Goal: Transaction & Acquisition: Subscribe to service/newsletter

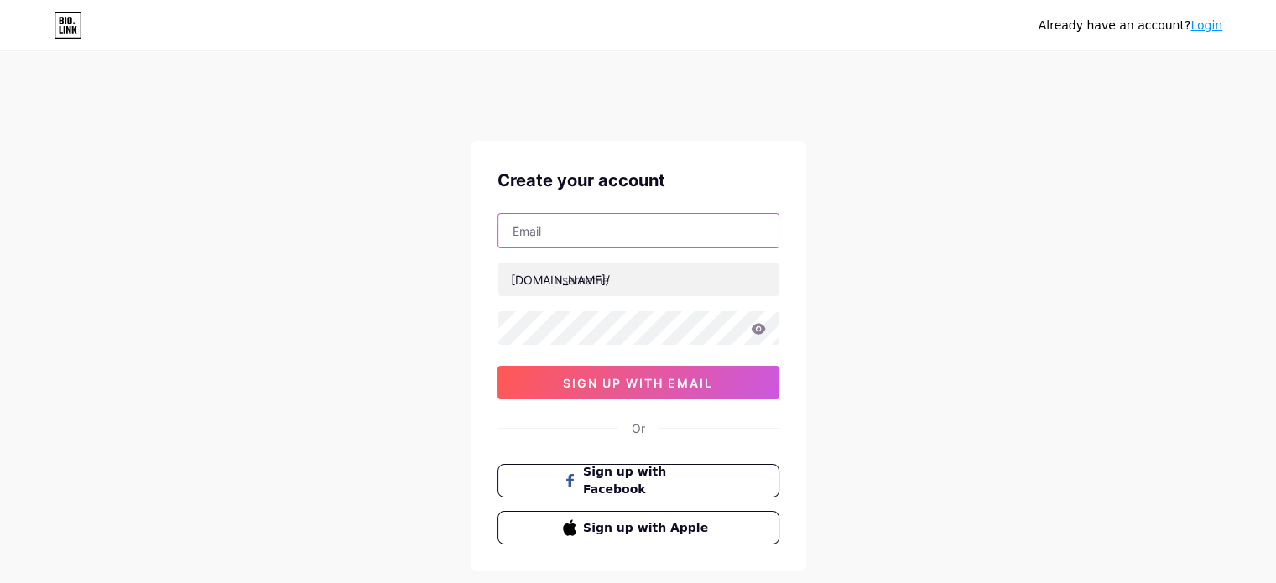
click at [564, 234] on input "text" at bounding box center [638, 231] width 280 height 34
type input "[EMAIL_ADDRESS][DOMAIN_NAME]"
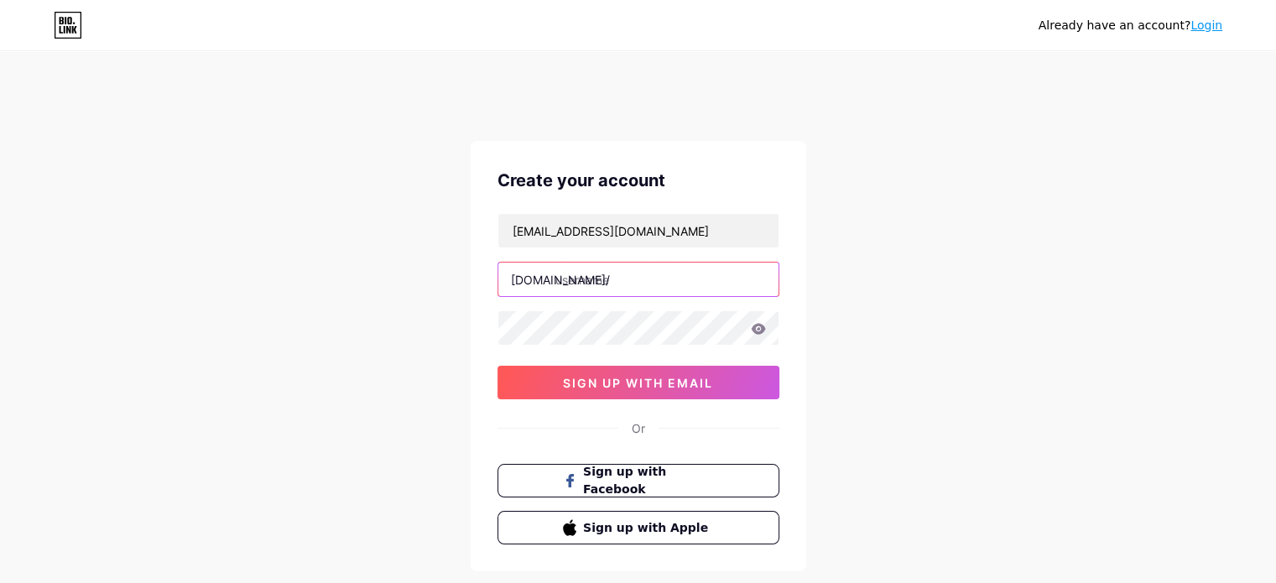
click at [611, 292] on input "text" at bounding box center [638, 280] width 280 height 34
click at [624, 284] on input "text" at bounding box center [638, 280] width 280 height 34
click at [627, 276] on input "text" at bounding box center [638, 280] width 280 height 34
click at [594, 284] on input "text" at bounding box center [638, 280] width 280 height 34
type input "elev8india"
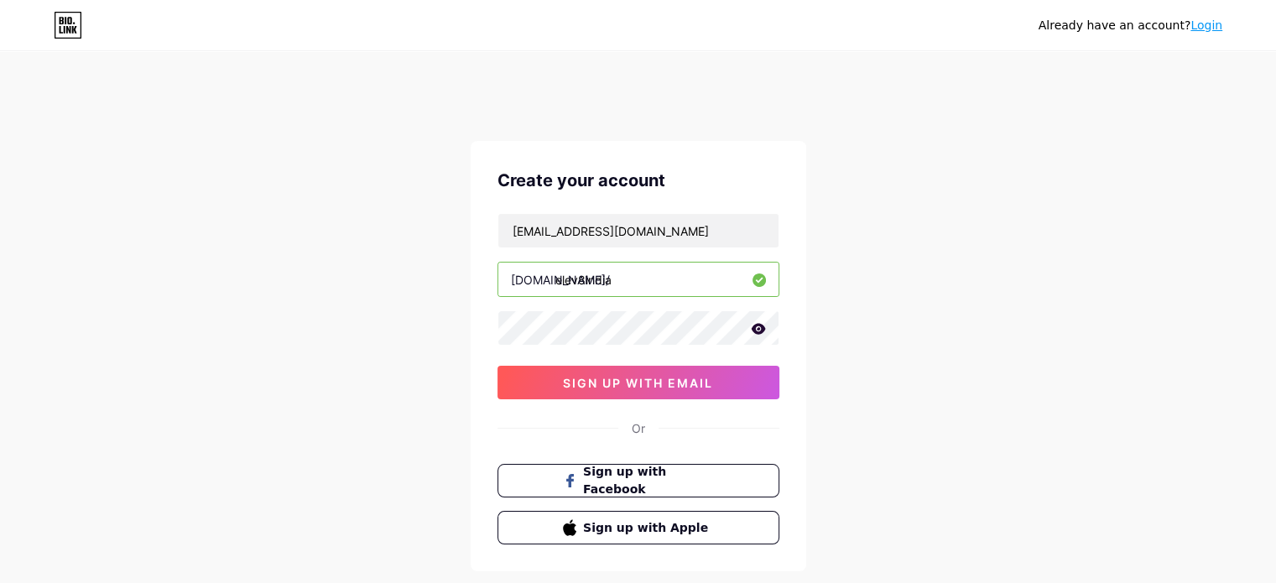
click at [758, 326] on icon at bounding box center [758, 328] width 14 height 11
click at [574, 381] on span "sign up with email" at bounding box center [638, 383] width 150 height 14
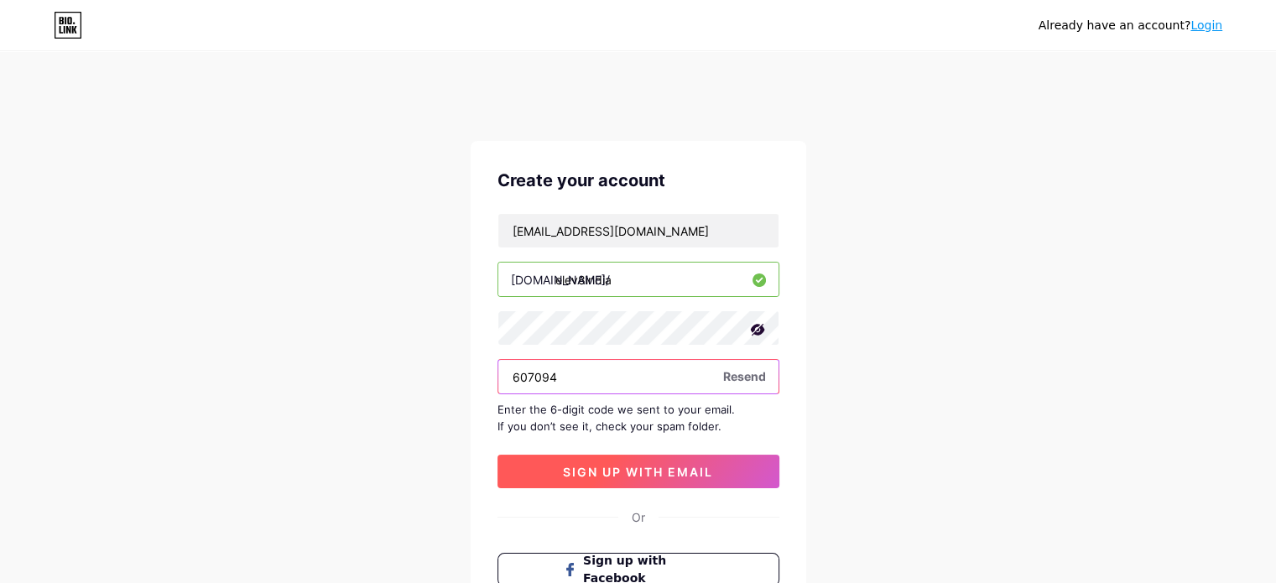
type input "607094"
click at [580, 462] on button "sign up with email" at bounding box center [638, 472] width 282 height 34
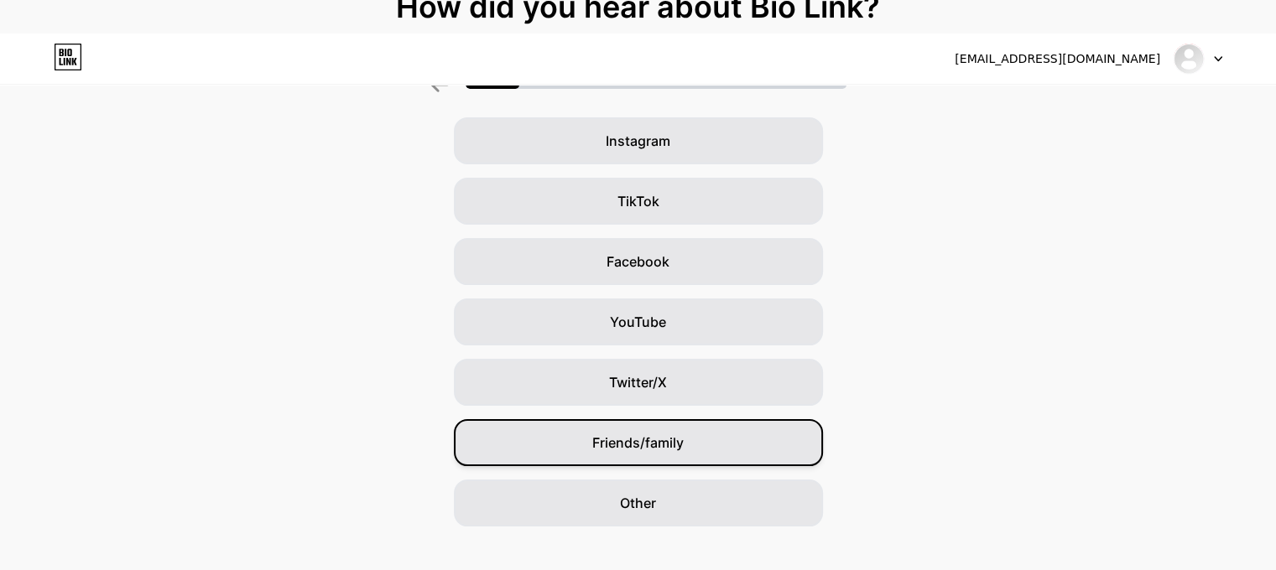
scroll to position [186, 0]
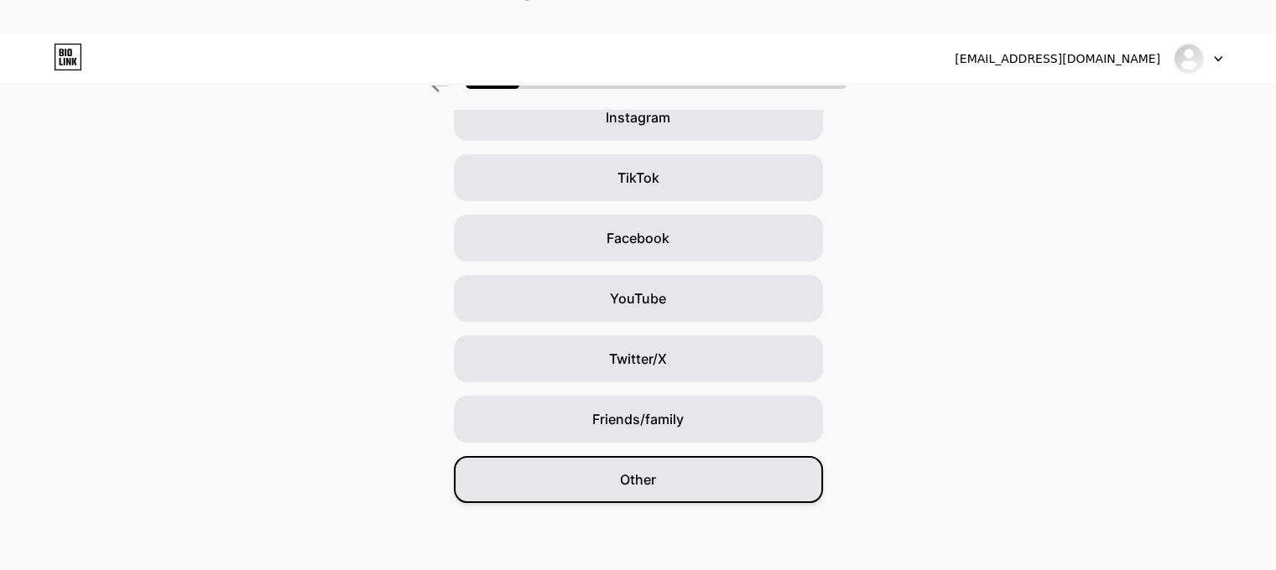
click at [693, 472] on div "Other" at bounding box center [638, 479] width 369 height 47
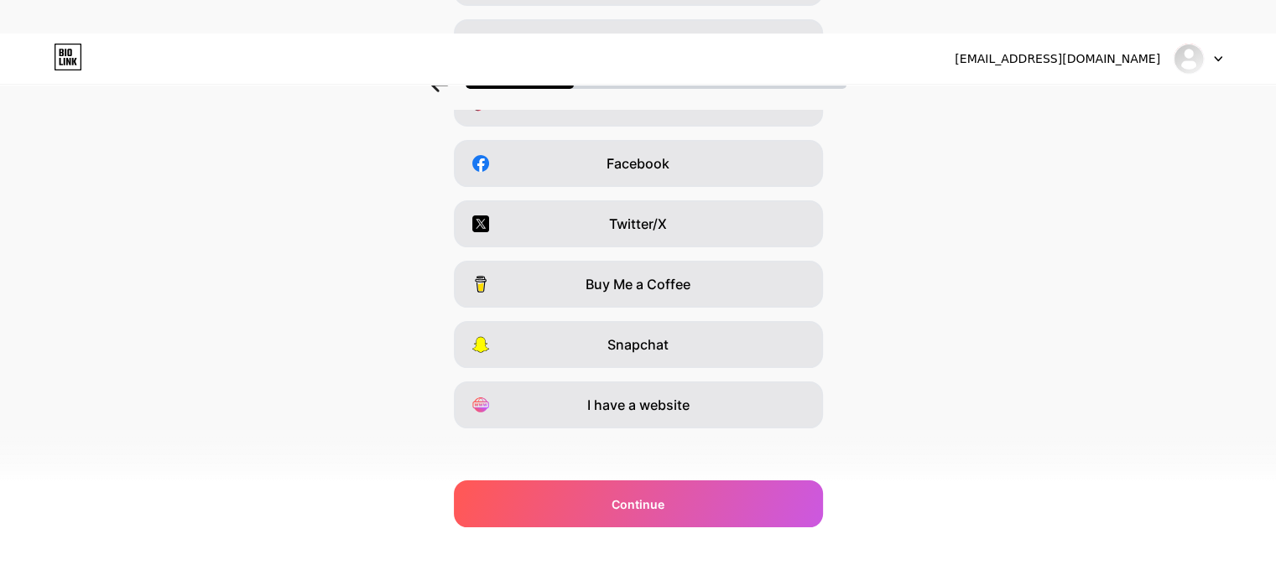
scroll to position [270, 0]
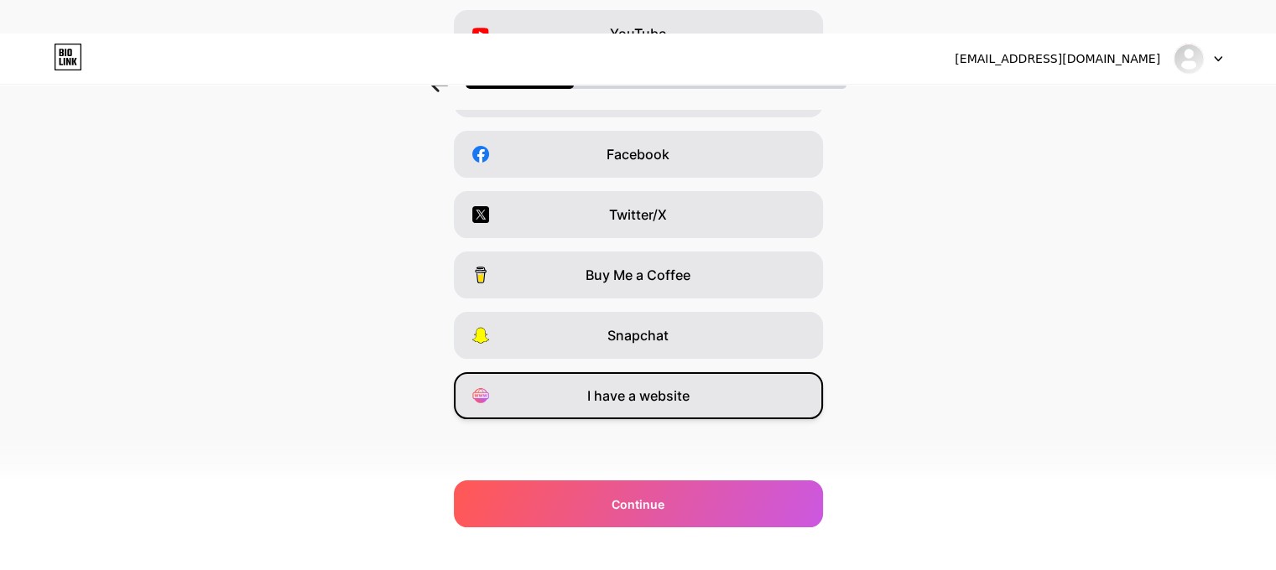
click at [678, 398] on span "I have a website" at bounding box center [638, 396] width 102 height 20
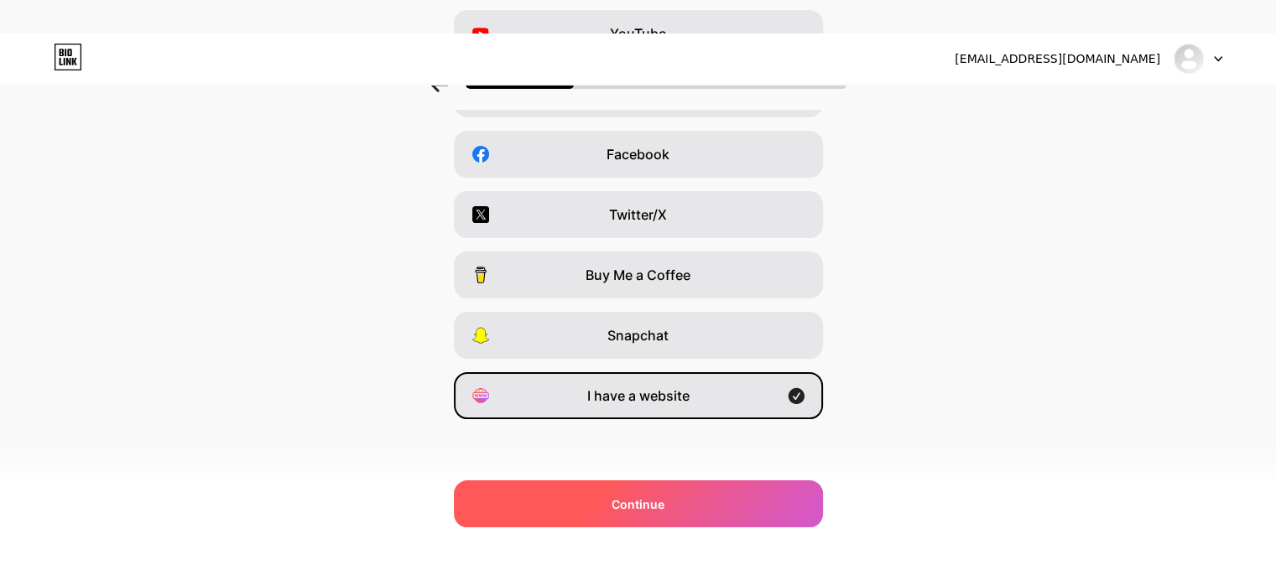
click at [715, 512] on div "Continue" at bounding box center [638, 504] width 369 height 47
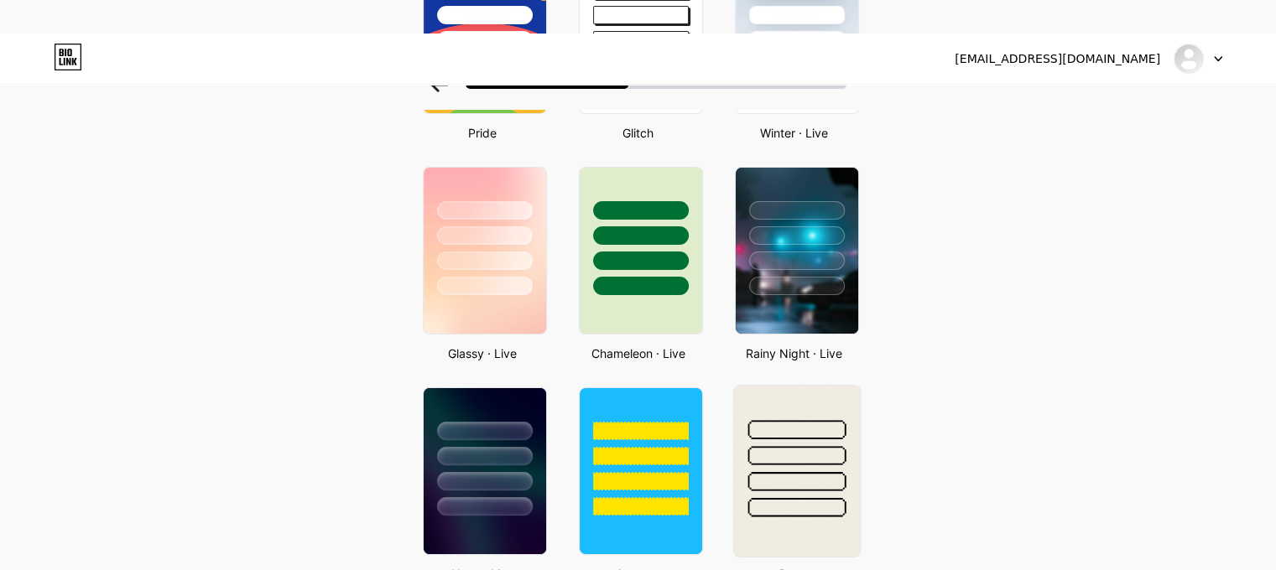
scroll to position [503, 0]
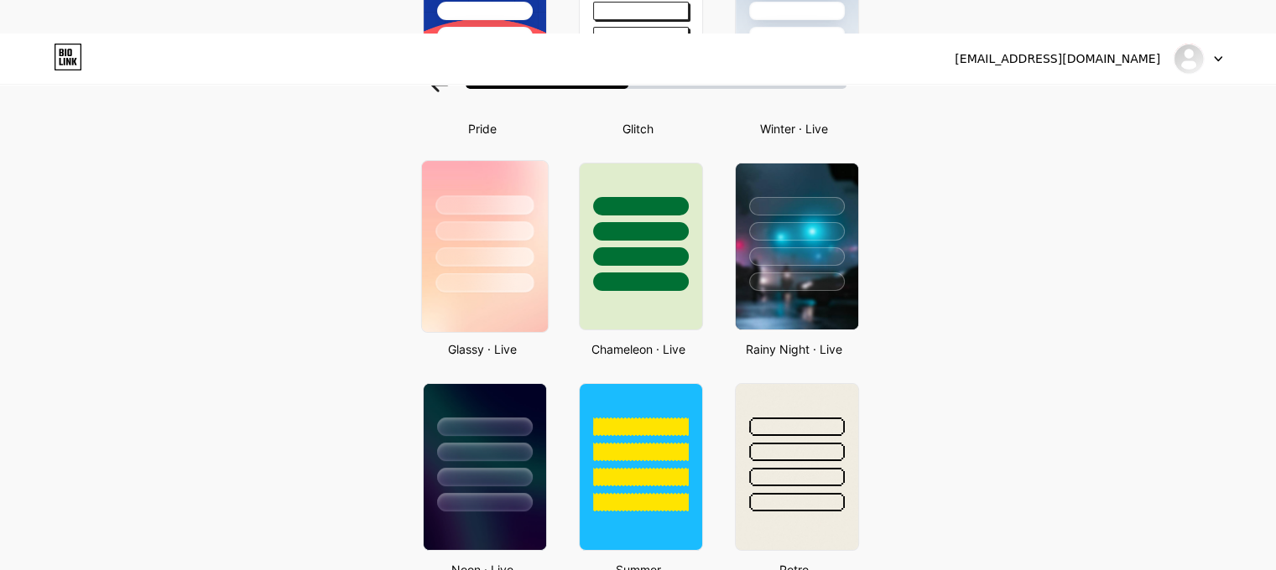
click at [471, 291] on img at bounding box center [484, 246] width 126 height 171
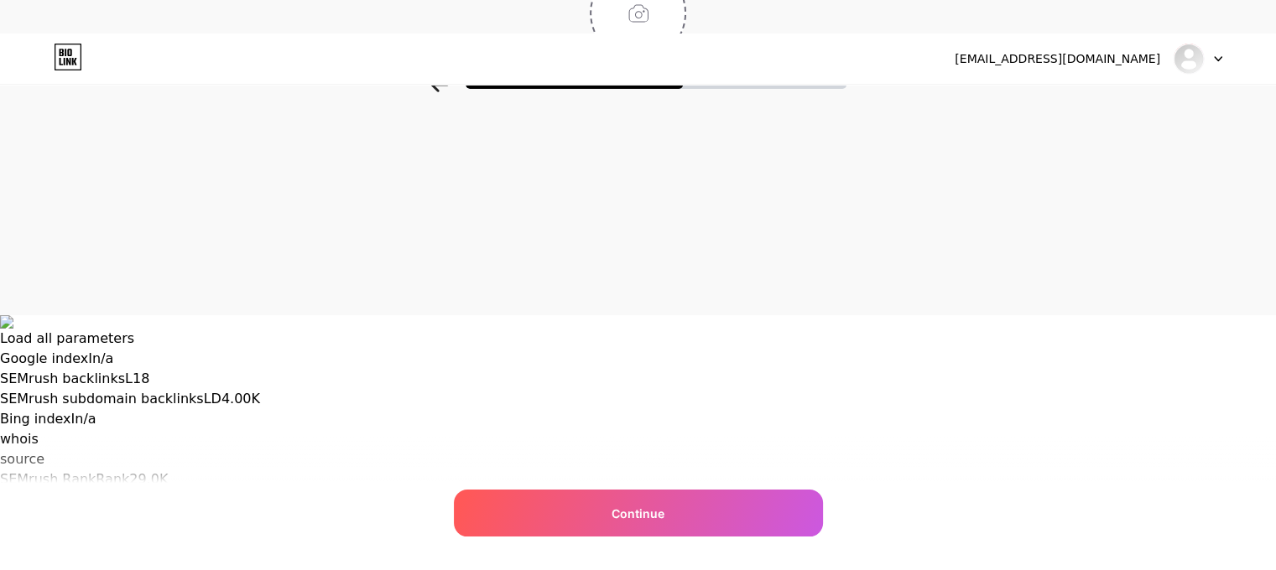
scroll to position [0, 0]
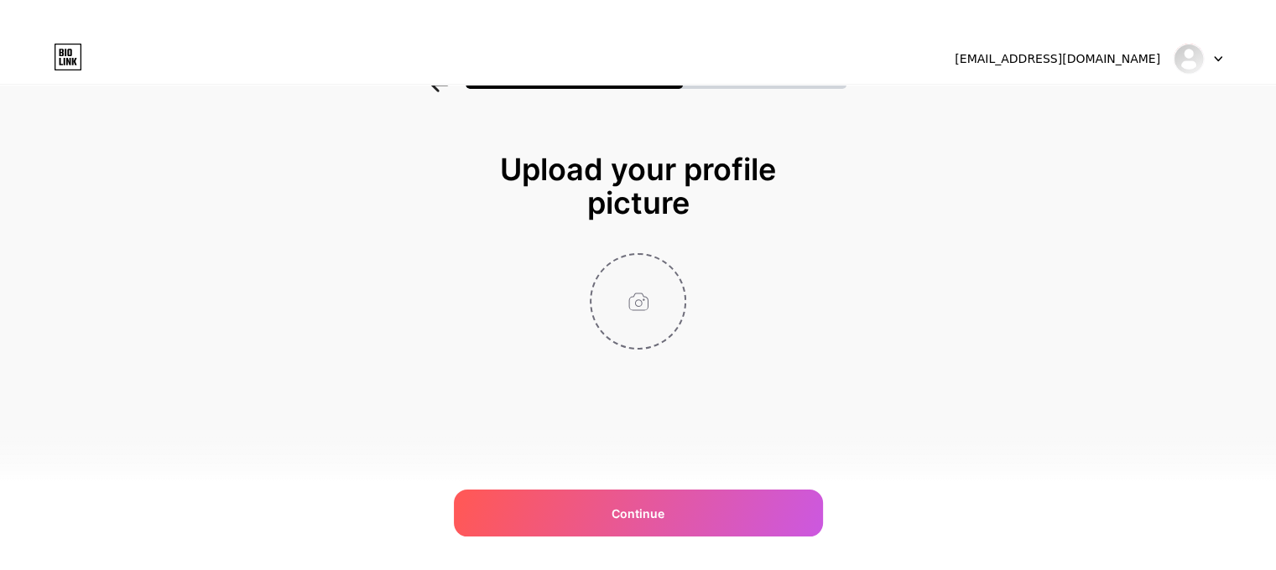
click at [648, 311] on input "file" at bounding box center [637, 301] width 93 height 93
type input "C:\fakepath\elev8 logo.jpg"
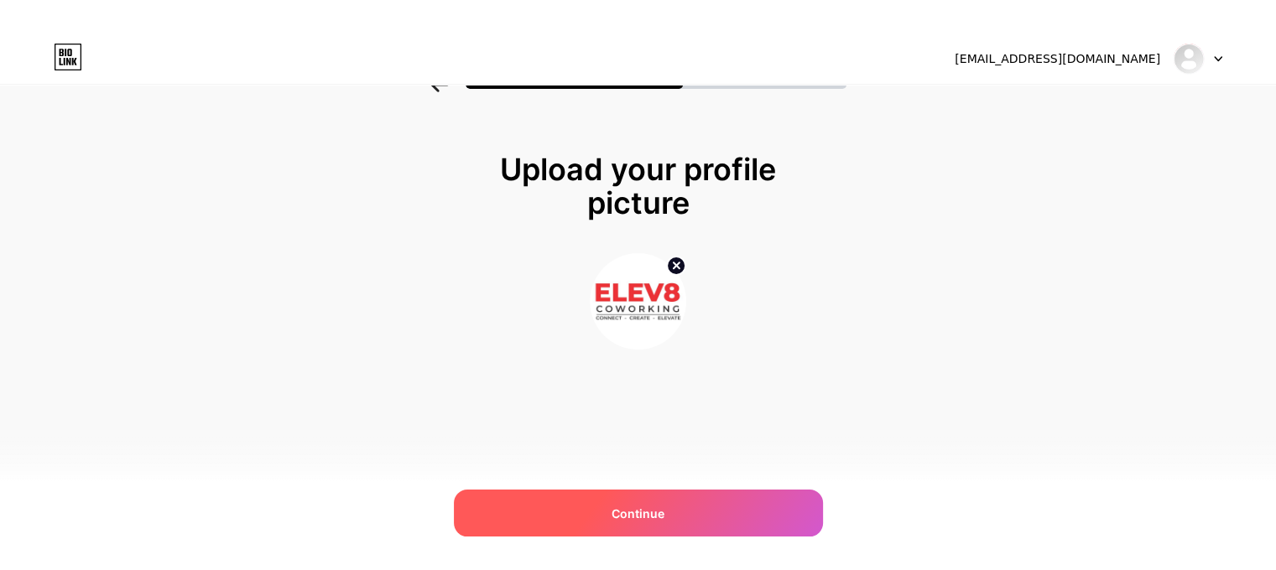
click at [651, 497] on div "Continue" at bounding box center [638, 513] width 369 height 47
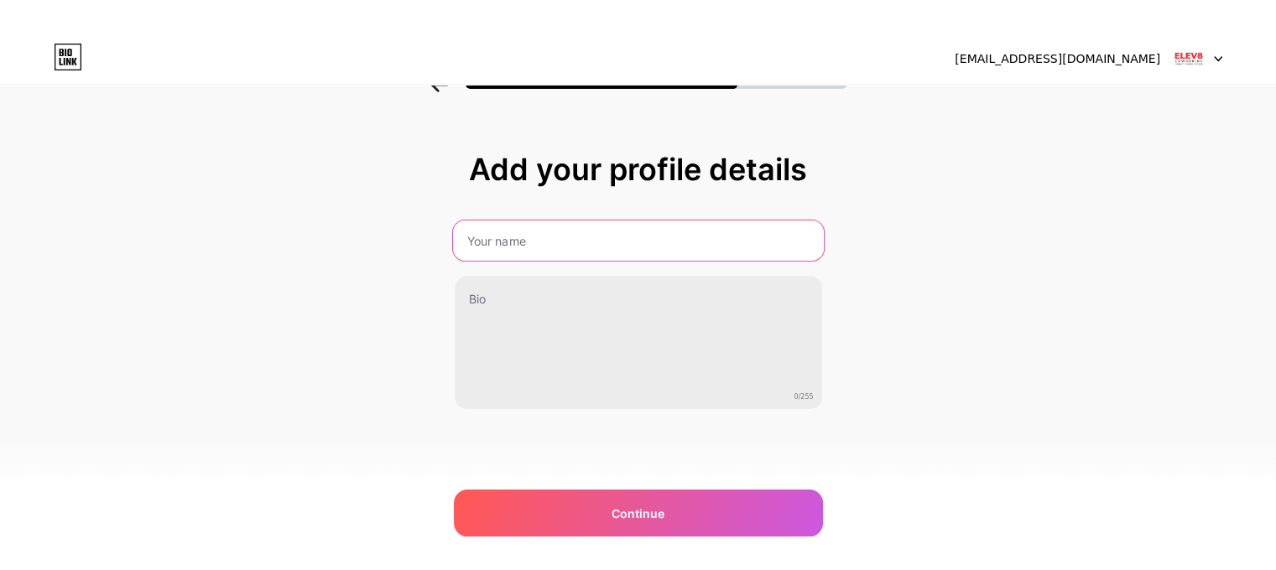
click at [555, 238] on input "text" at bounding box center [637, 241] width 371 height 40
type input "Elev8india"
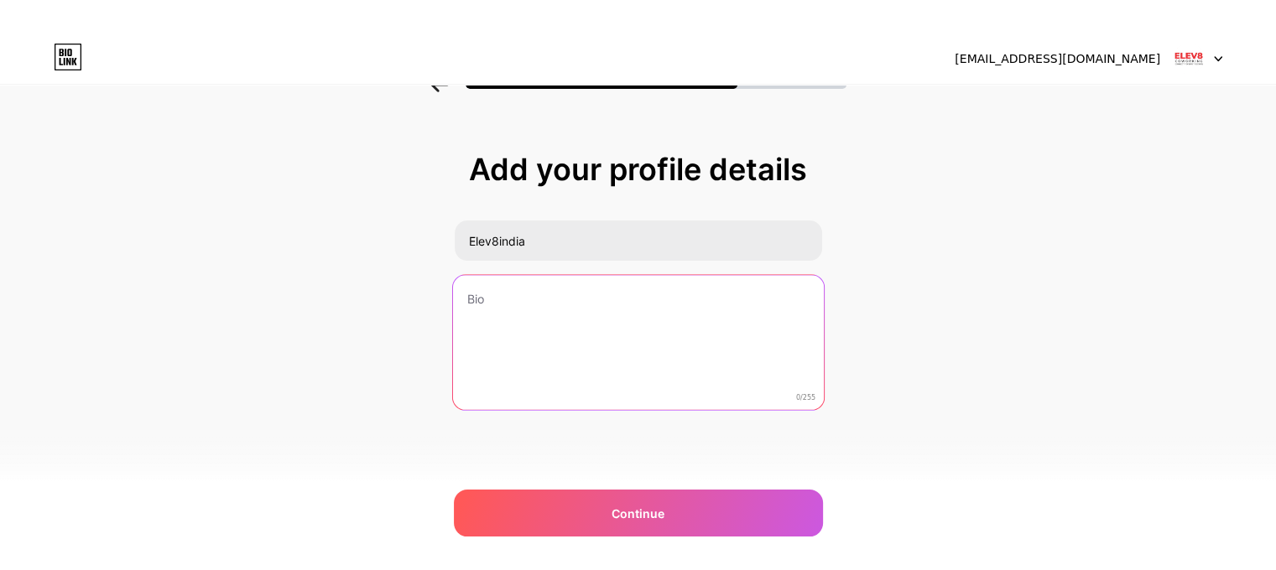
click at [579, 283] on textarea at bounding box center [637, 343] width 371 height 137
paste textarea "Elev8 India offers modern coworking solutions including virtual offices, privat…"
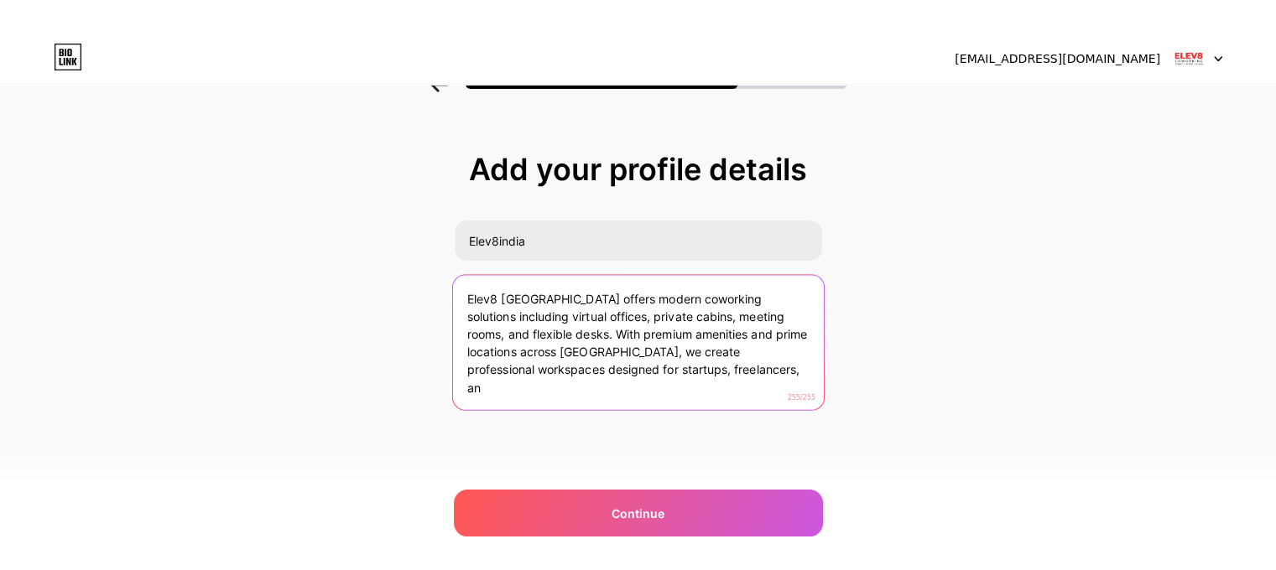
type textarea "Elev8 India offers modern coworking solutions including virtual offices, privat…"
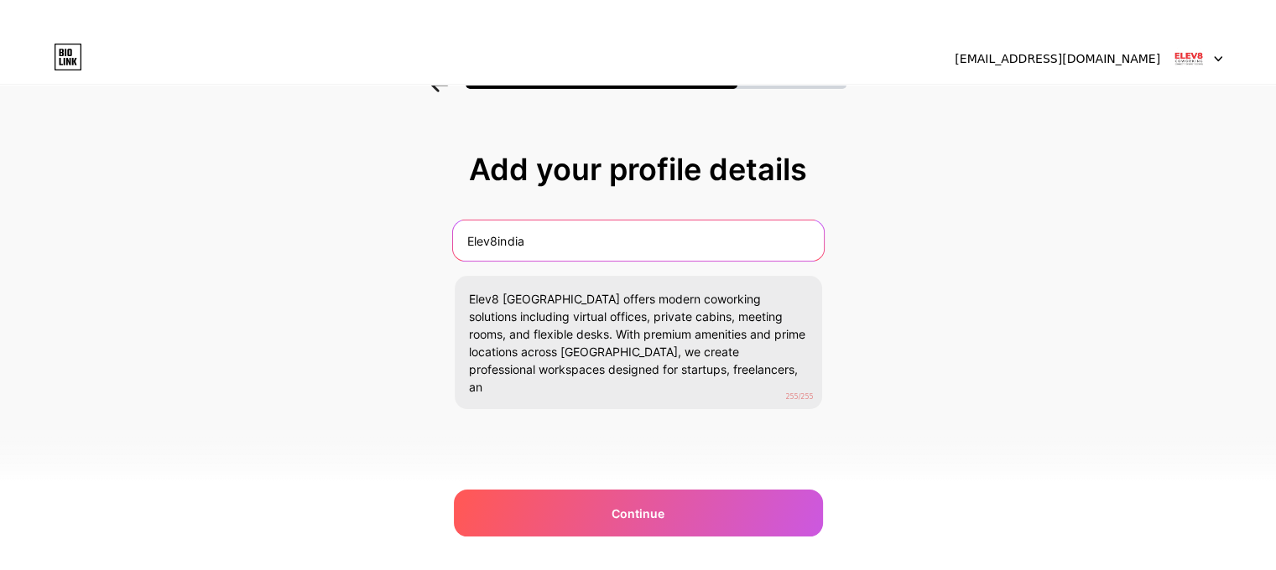
drag, startPoint x: 561, startPoint y: 219, endPoint x: 409, endPoint y: 206, distance: 152.3
click at [409, 206] on div "Add your profile details Elev8india Elev8 India offers modern coworking solutio…" at bounding box center [638, 302] width 1276 height 383
click at [537, 234] on input "text" at bounding box center [637, 241] width 371 height 40
click at [476, 244] on input "elev8coworking" at bounding box center [637, 241] width 371 height 40
click at [480, 242] on input "elev8coworking" at bounding box center [637, 241] width 371 height 40
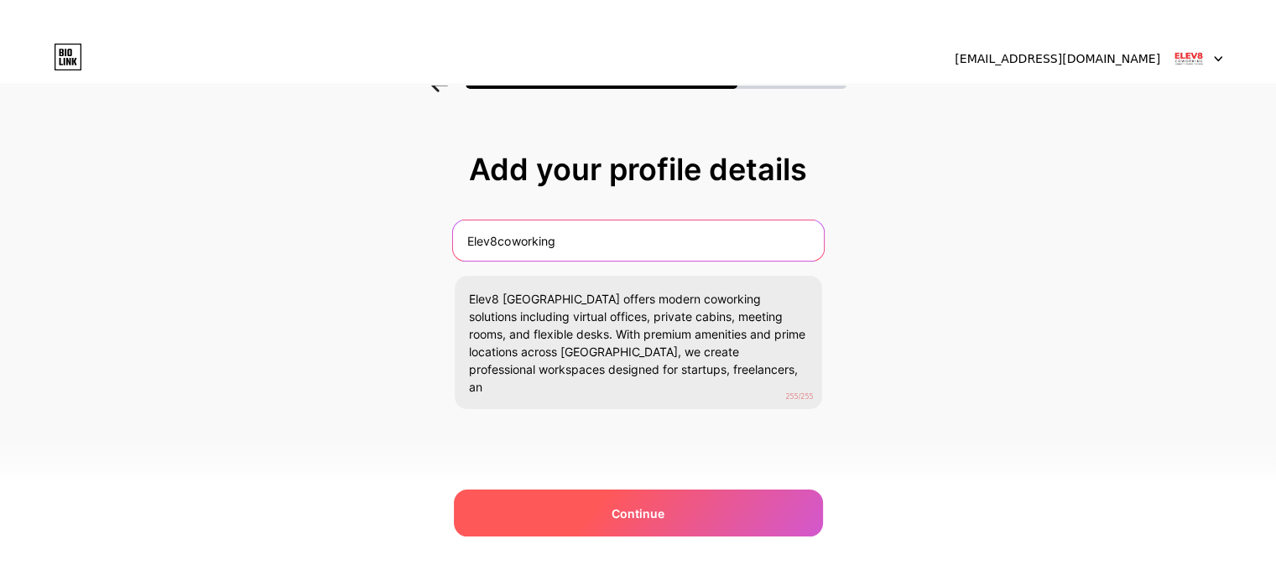
type input "Elev8coworking"
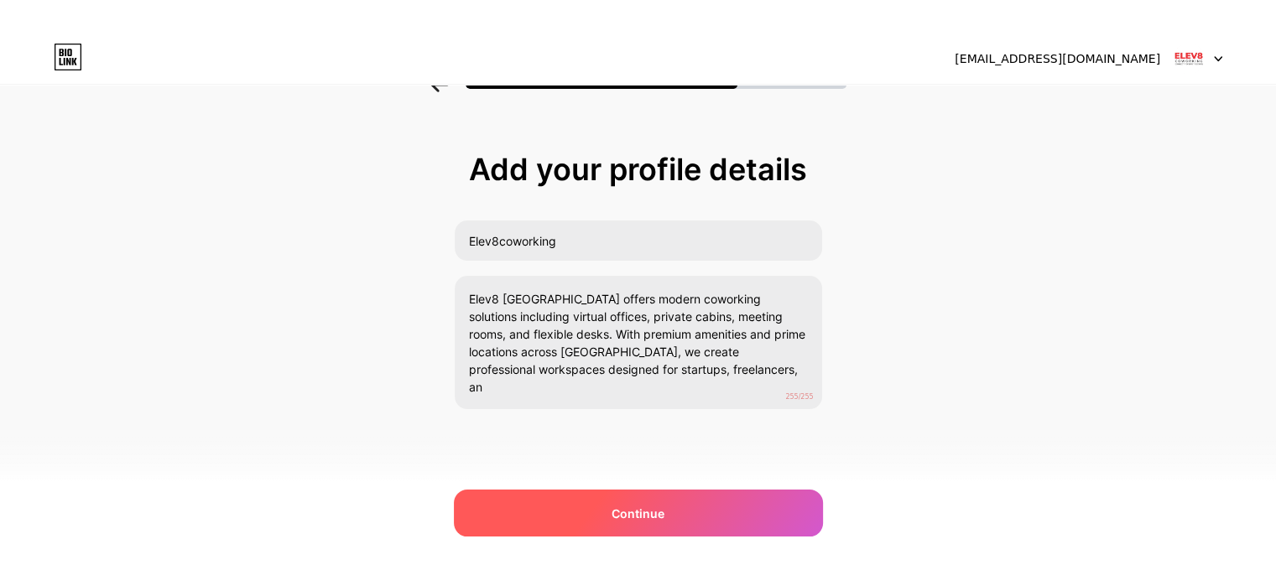
click at [634, 525] on div "Continue" at bounding box center [638, 513] width 369 height 47
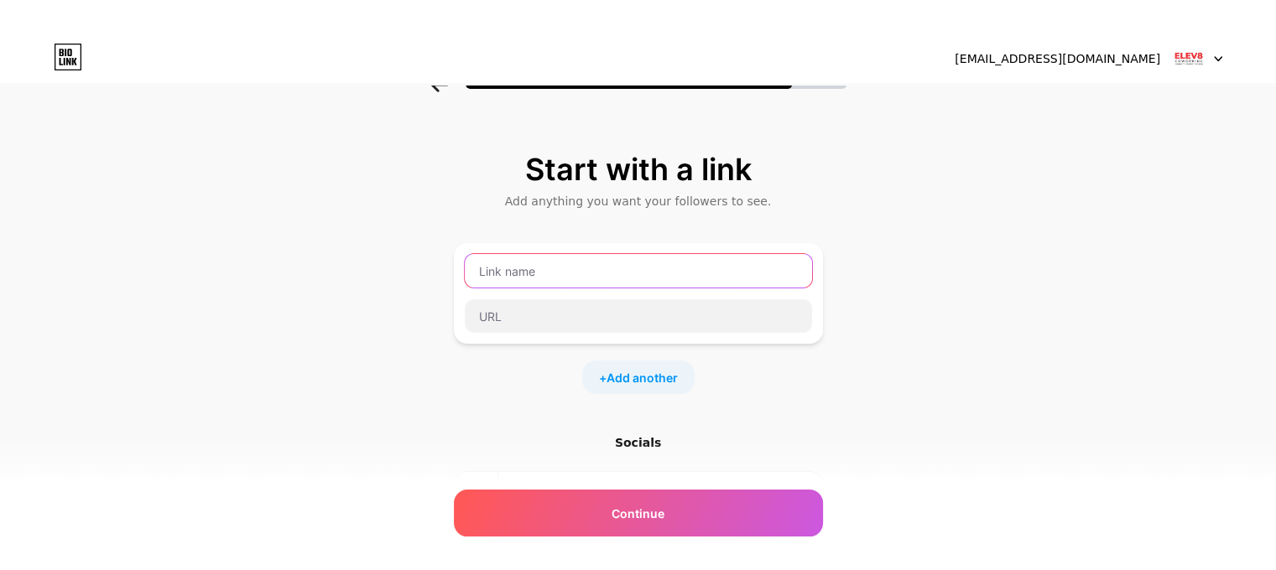
click at [540, 285] on input "text" at bounding box center [638, 271] width 347 height 34
click at [513, 273] on input "text" at bounding box center [638, 271] width 347 height 34
click at [510, 277] on input "text" at bounding box center [638, 271] width 347 height 34
click at [509, 264] on input "text" at bounding box center [638, 271] width 347 height 34
click at [602, 284] on input "text" at bounding box center [638, 271] width 347 height 34
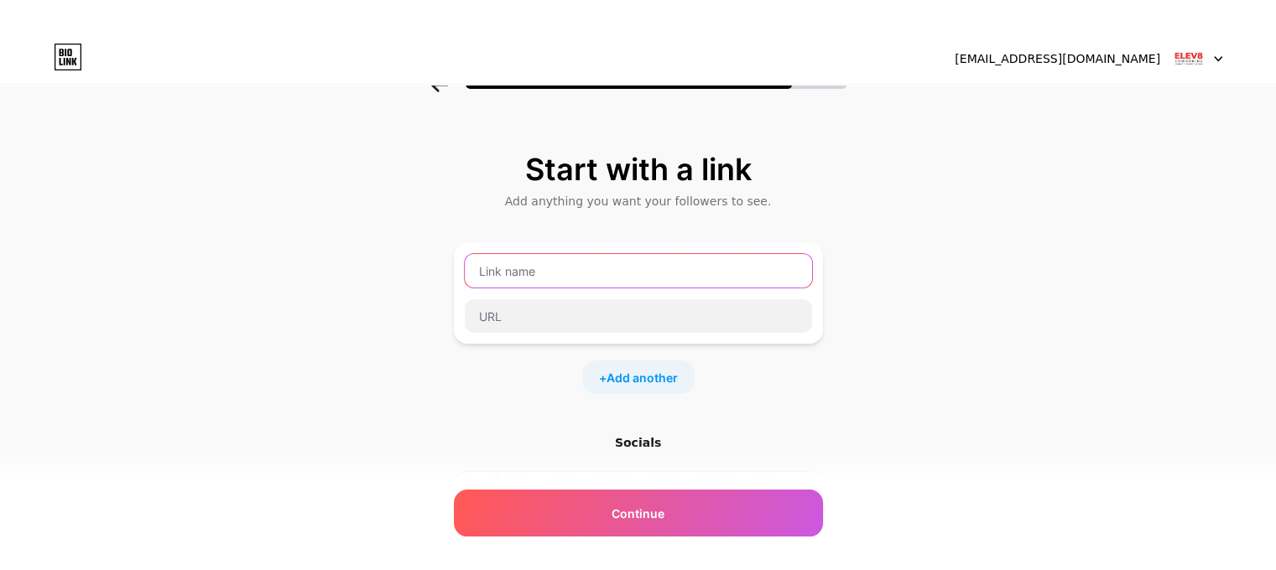
click at [580, 284] on input "text" at bounding box center [638, 271] width 347 height 34
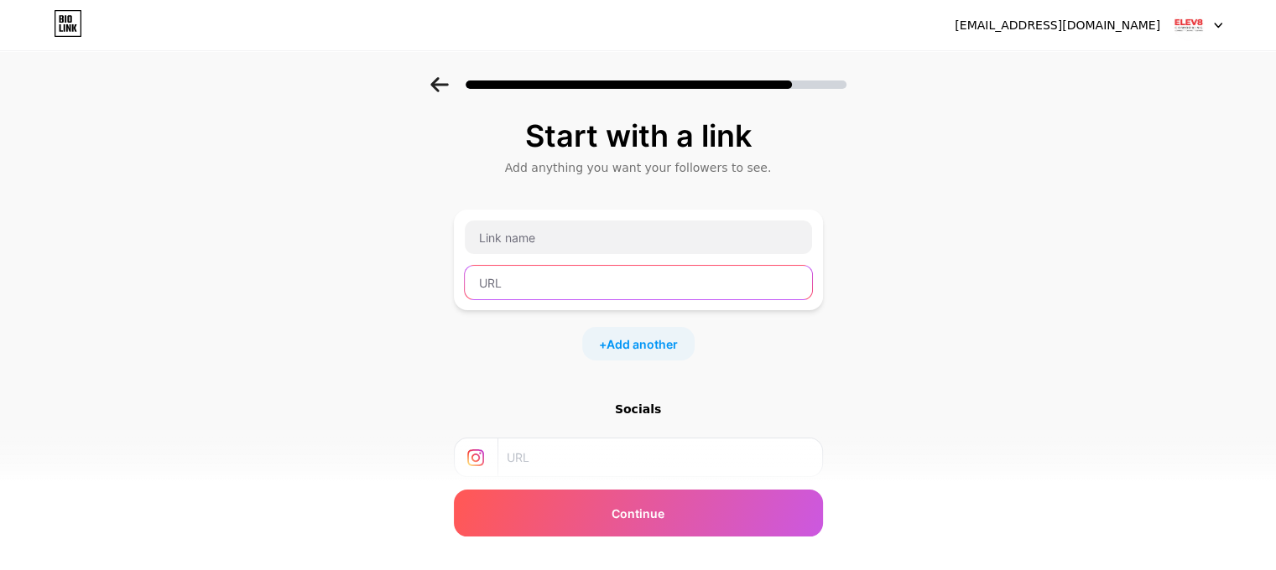
click at [544, 282] on input "text" at bounding box center [638, 283] width 347 height 34
paste input "https://medium.com/@elev8india/best-office-space-in-mohali-coworking-solutions-…"
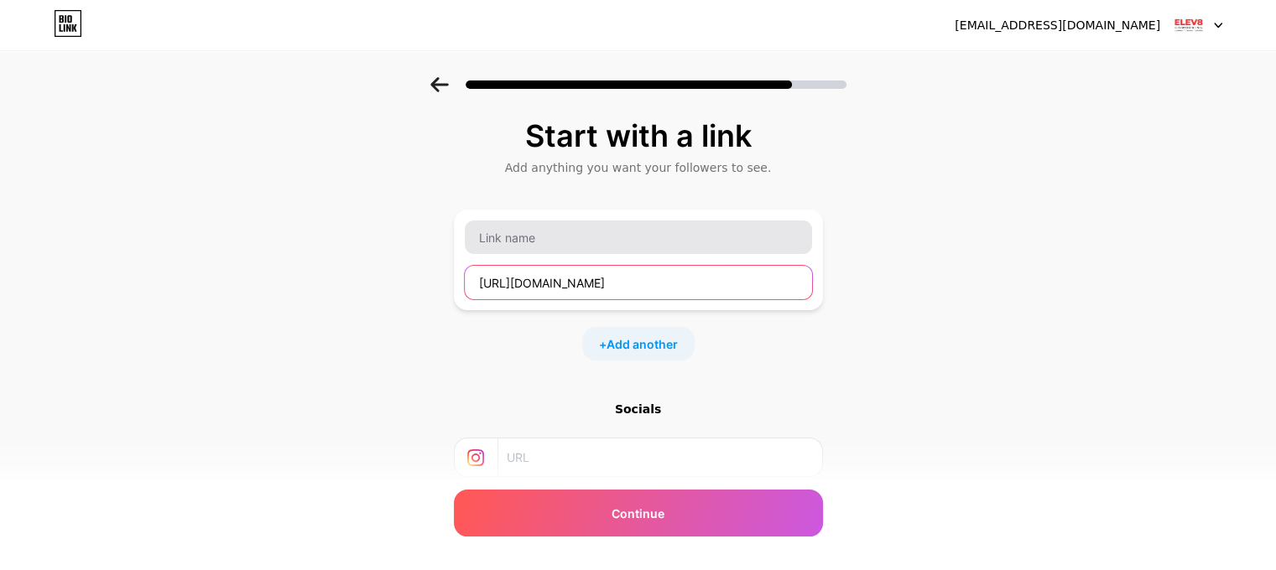
type input "https://medium.com/@elev8india/best-office-space-in-mohali-coworking-solutions-…"
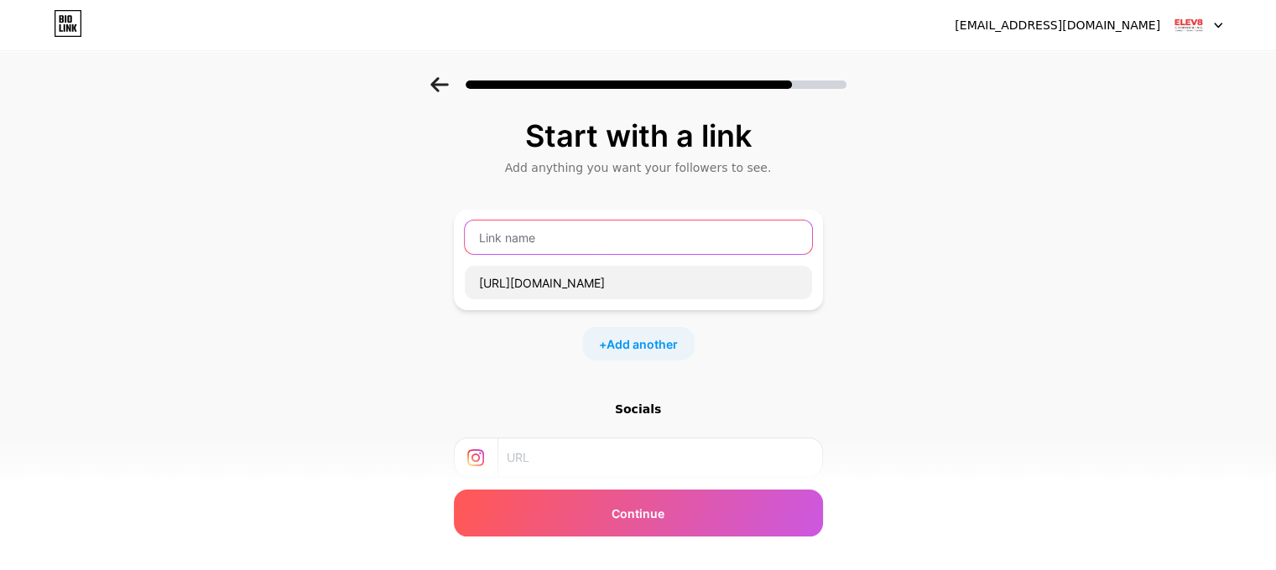
scroll to position [0, 0]
click at [553, 243] on input "text" at bounding box center [638, 238] width 347 height 34
paste input "Best Office Space in Mohali Coworking Solutions and Private Cabins for Rent"
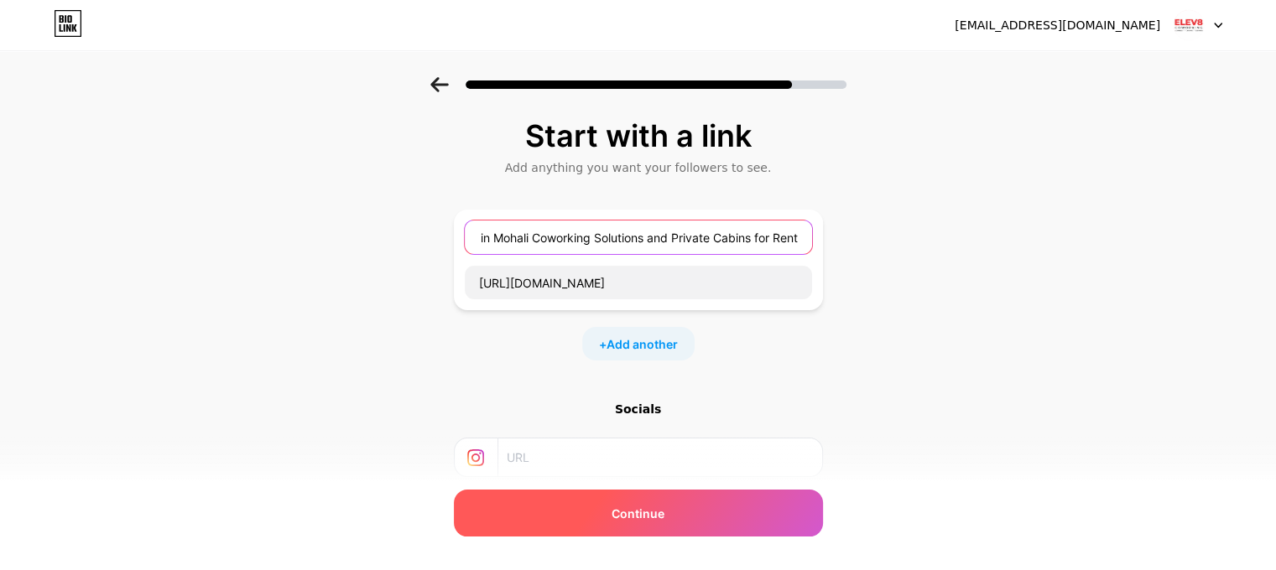
type input "Best Office Space in Mohali Coworking Solutions and Private Cabins for Rent"
click at [651, 497] on div "Continue" at bounding box center [638, 513] width 369 height 47
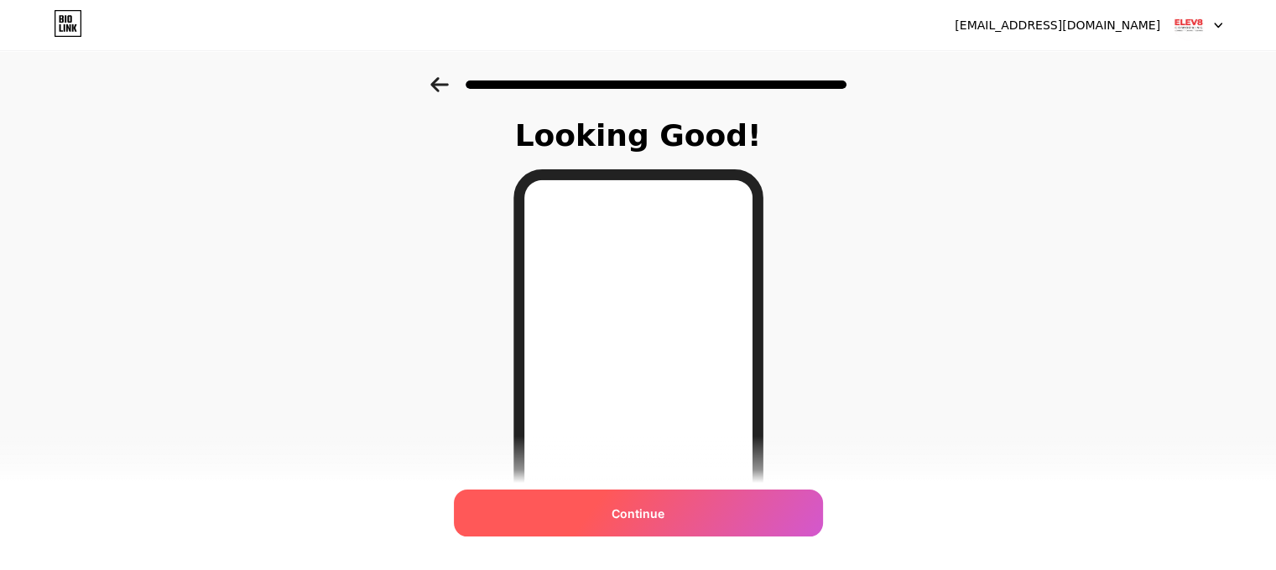
scroll to position [252, 0]
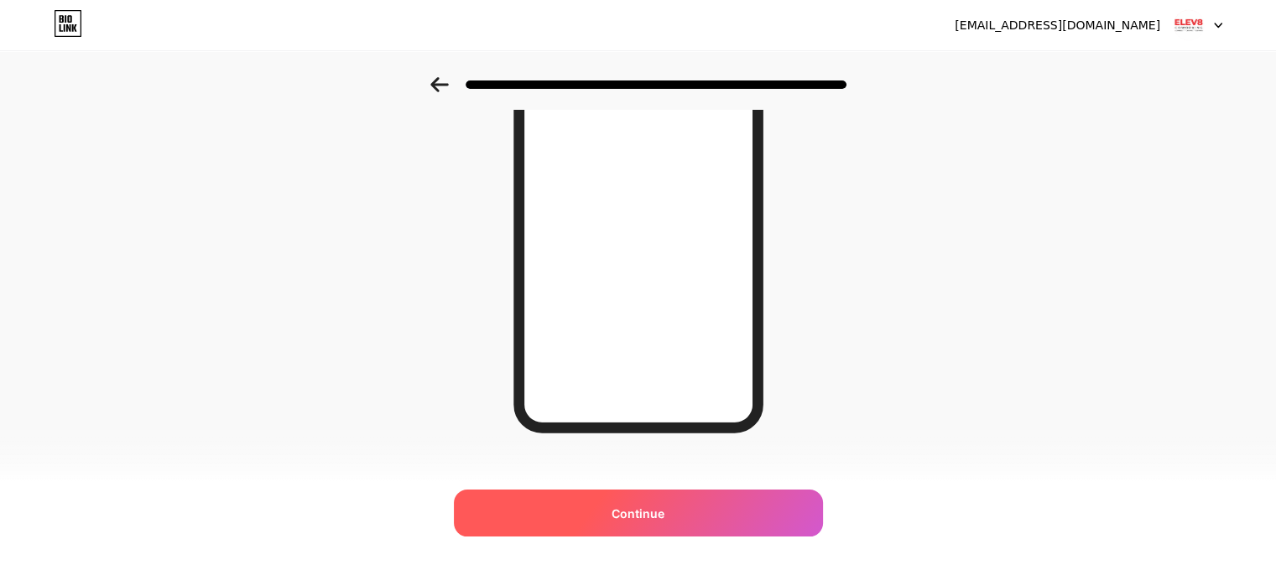
click at [624, 523] on div "Continue" at bounding box center [638, 513] width 369 height 47
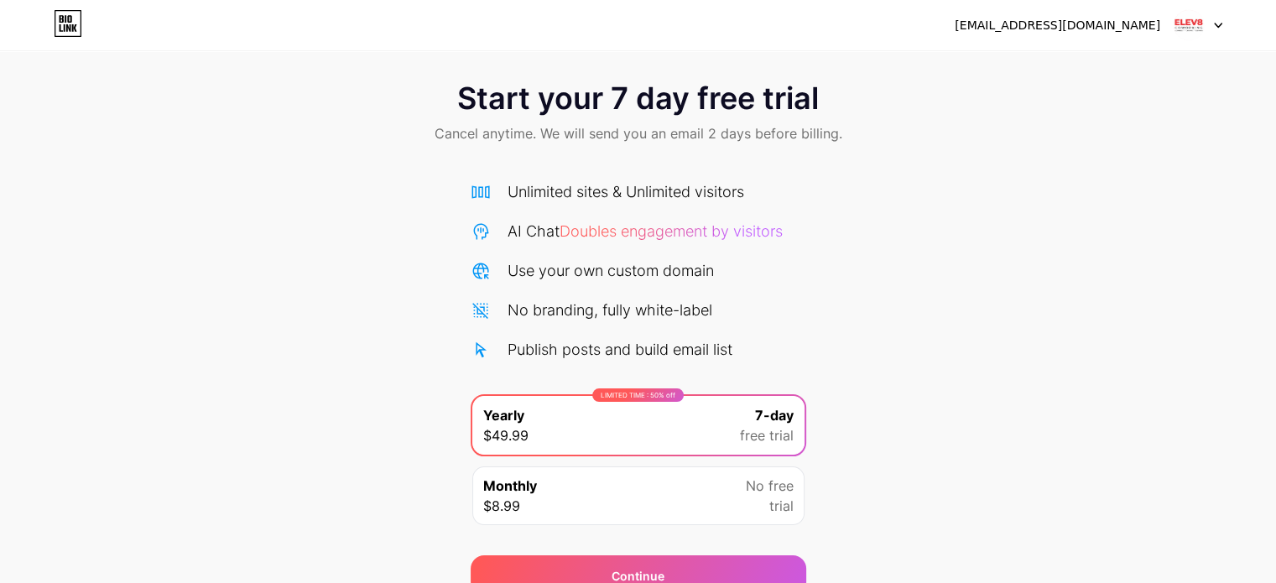
scroll to position [91, 0]
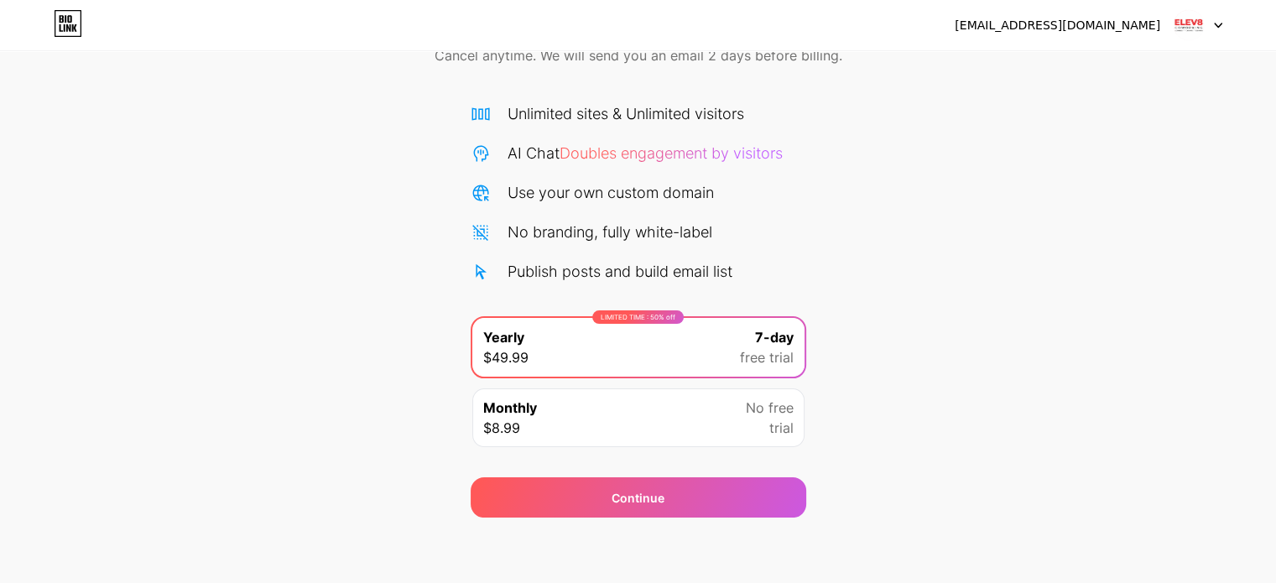
click at [635, 392] on div "Monthly $8.99 No free trial" at bounding box center [638, 417] width 332 height 59
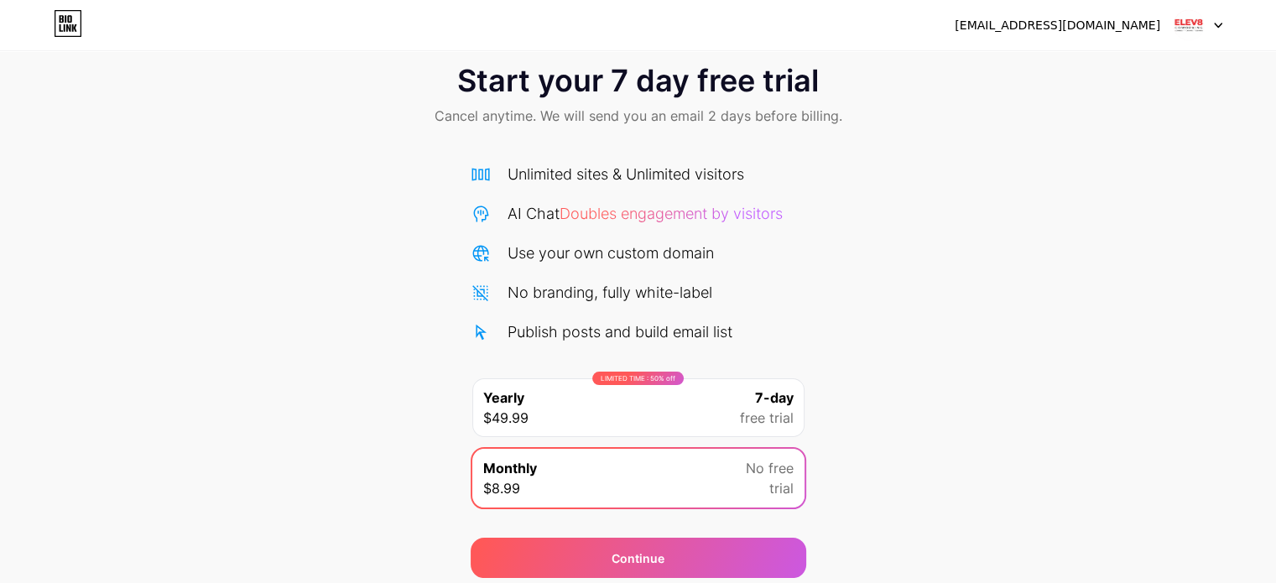
scroll to position [0, 0]
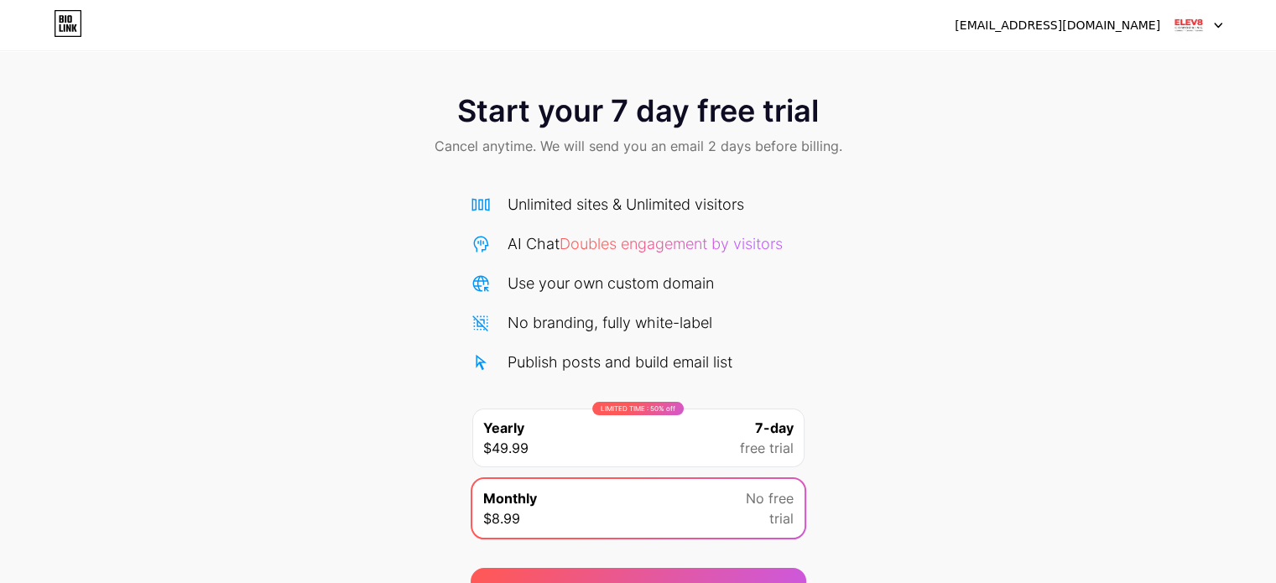
click at [1188, 40] on div "[EMAIL_ADDRESS][DOMAIN_NAME] Logout" at bounding box center [638, 25] width 1276 height 50
click at [1174, 13] on span at bounding box center [1189, 25] width 32 height 32
click at [1062, 159] on div "Start your 7 day free trial Cancel anytime. We will send you an email 2 days be…" at bounding box center [638, 126] width 1276 height 99
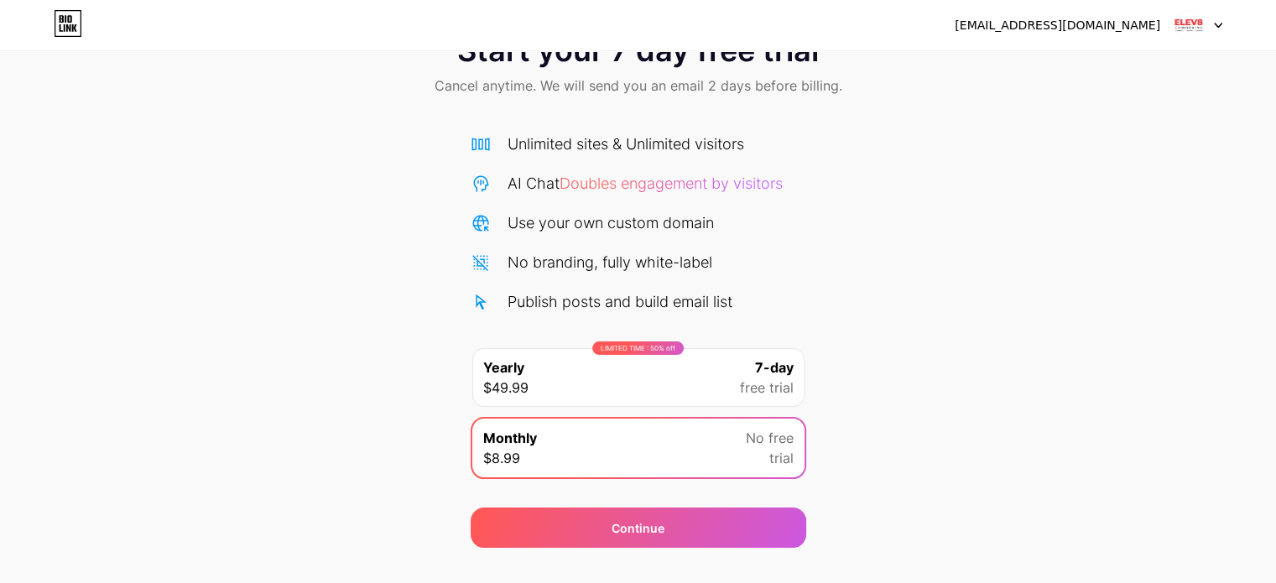
scroll to position [91, 0]
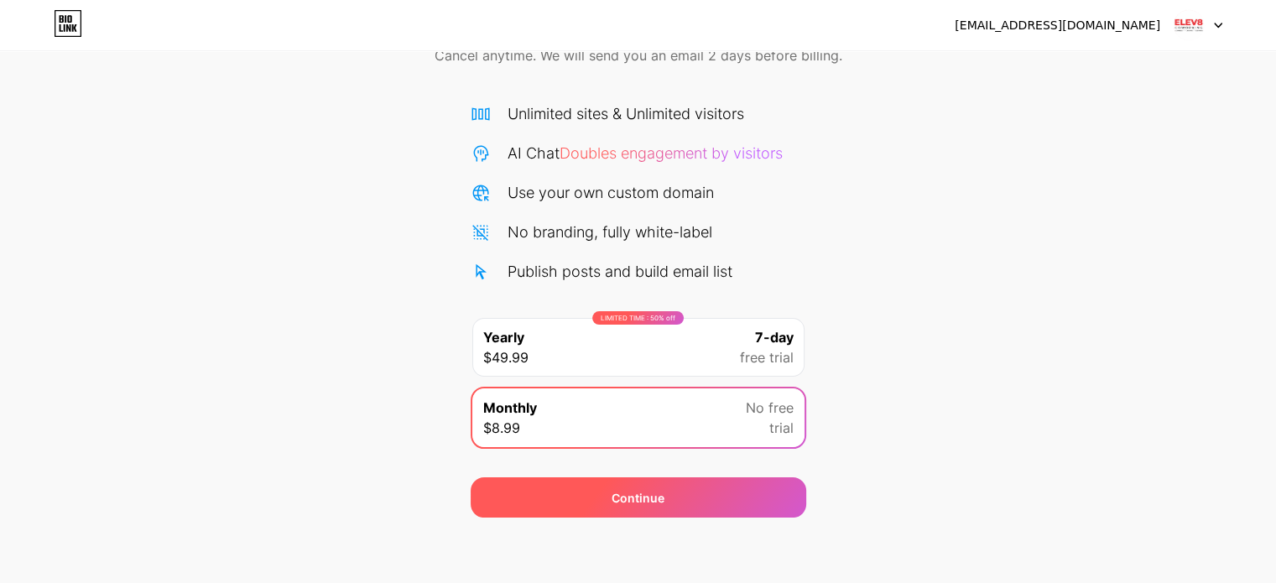
click at [641, 489] on div "Continue" at bounding box center [637, 498] width 53 height 18
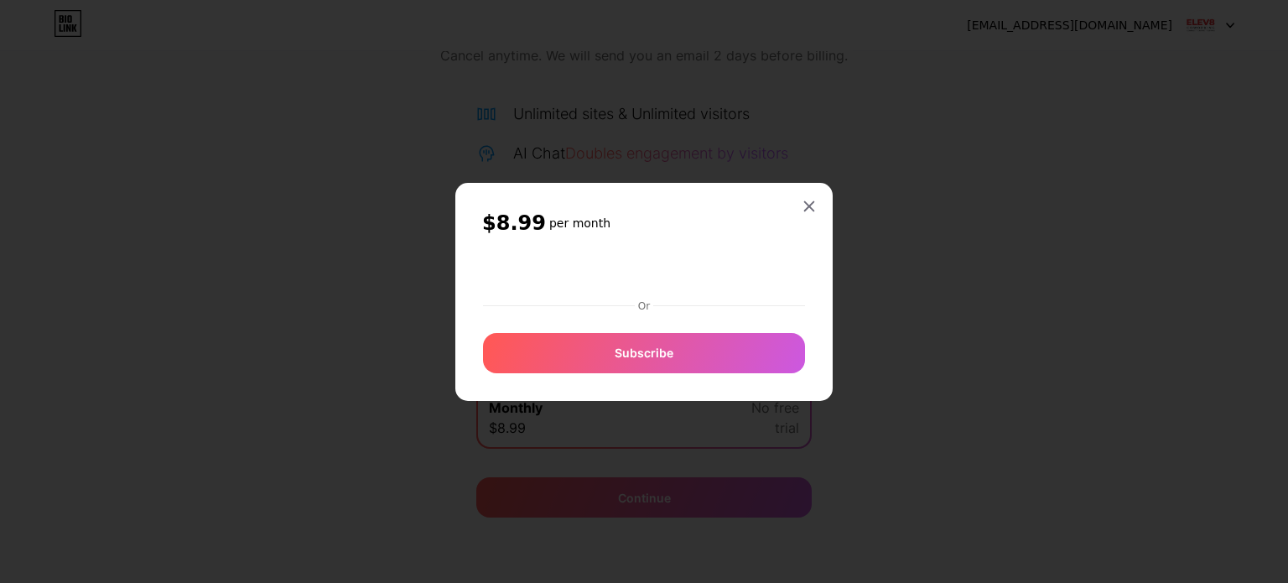
click at [809, 204] on icon at bounding box center [809, 205] width 9 height 9
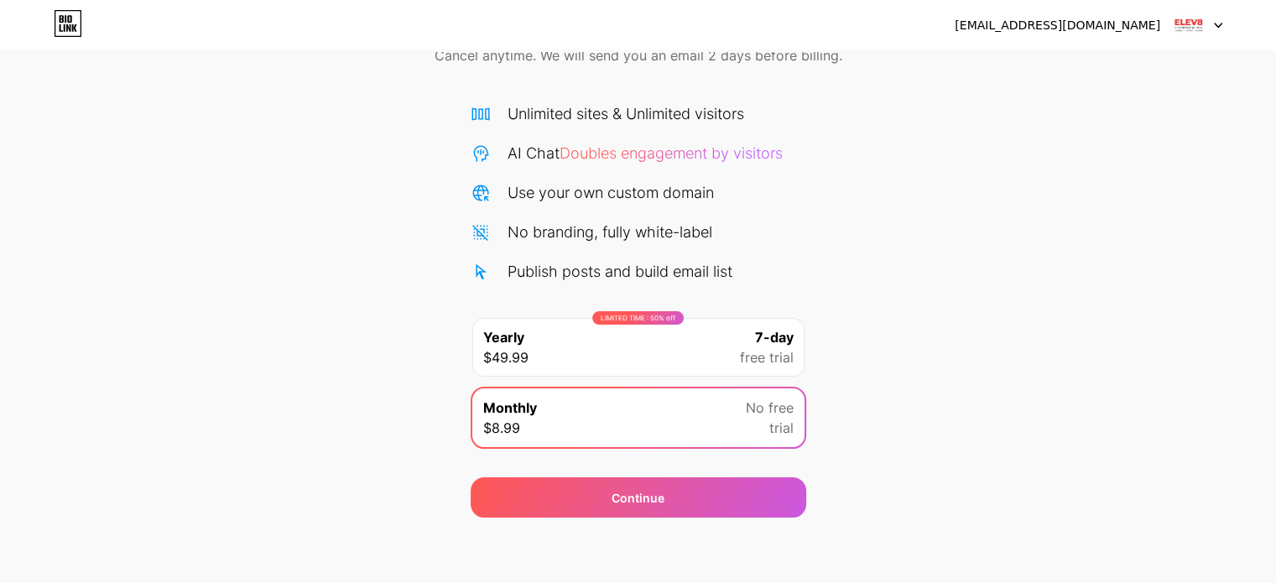
click at [657, 357] on div "LIMITED TIME : 50% off Yearly $49.99 7-day free trial" at bounding box center [638, 347] width 332 height 59
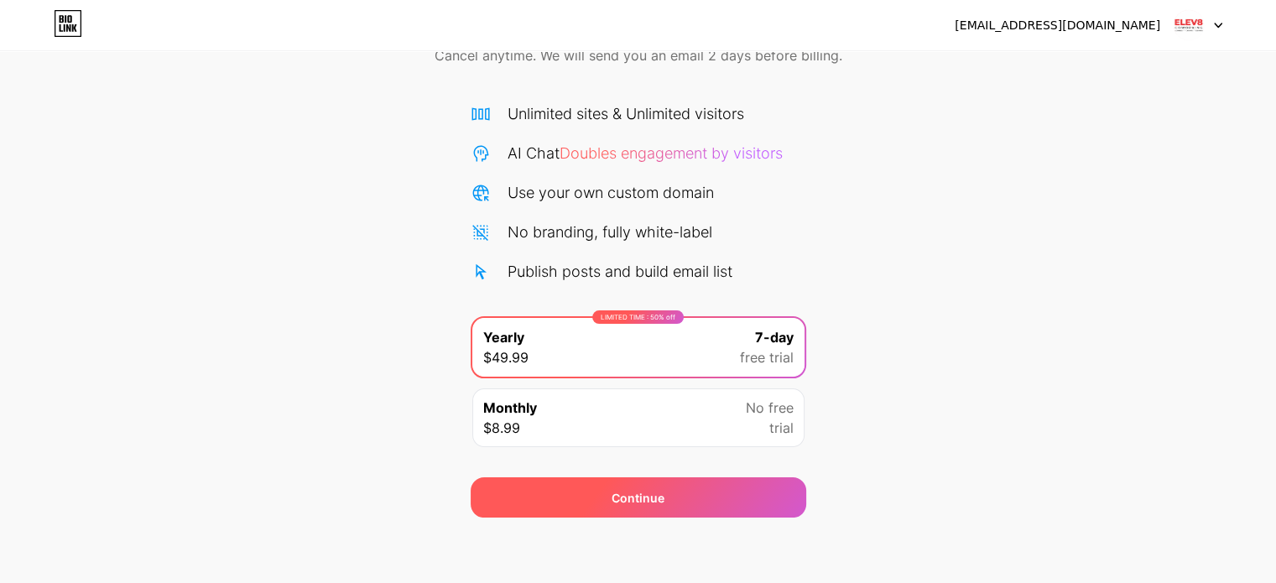
click at [655, 494] on div "Continue" at bounding box center [637, 498] width 53 height 18
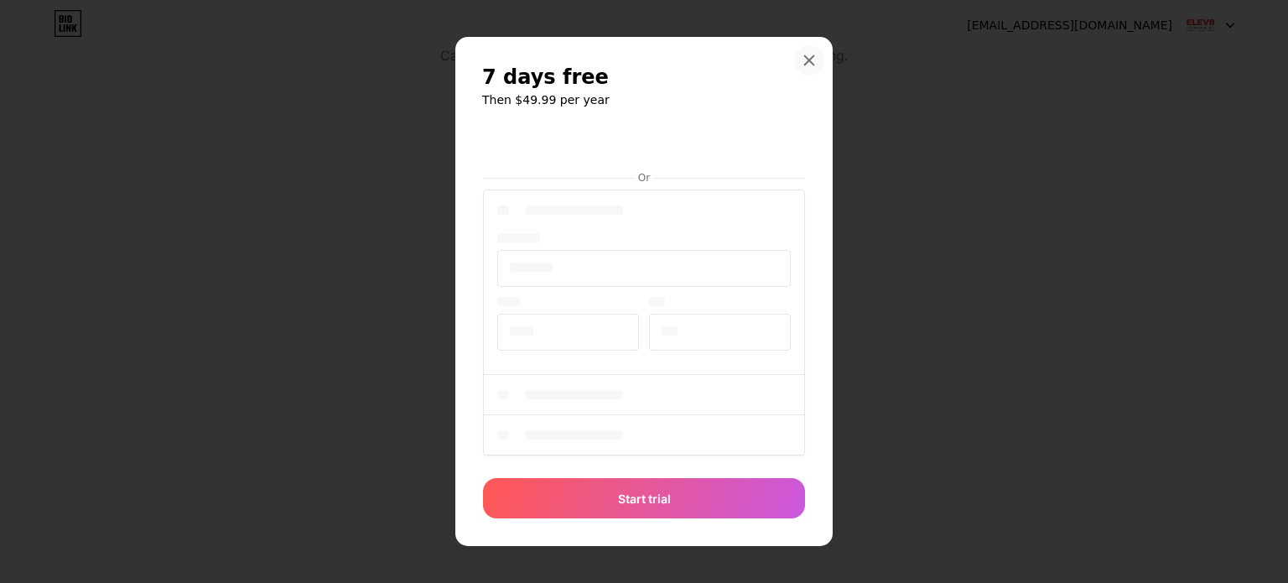
click at [812, 70] on div at bounding box center [809, 60] width 30 height 30
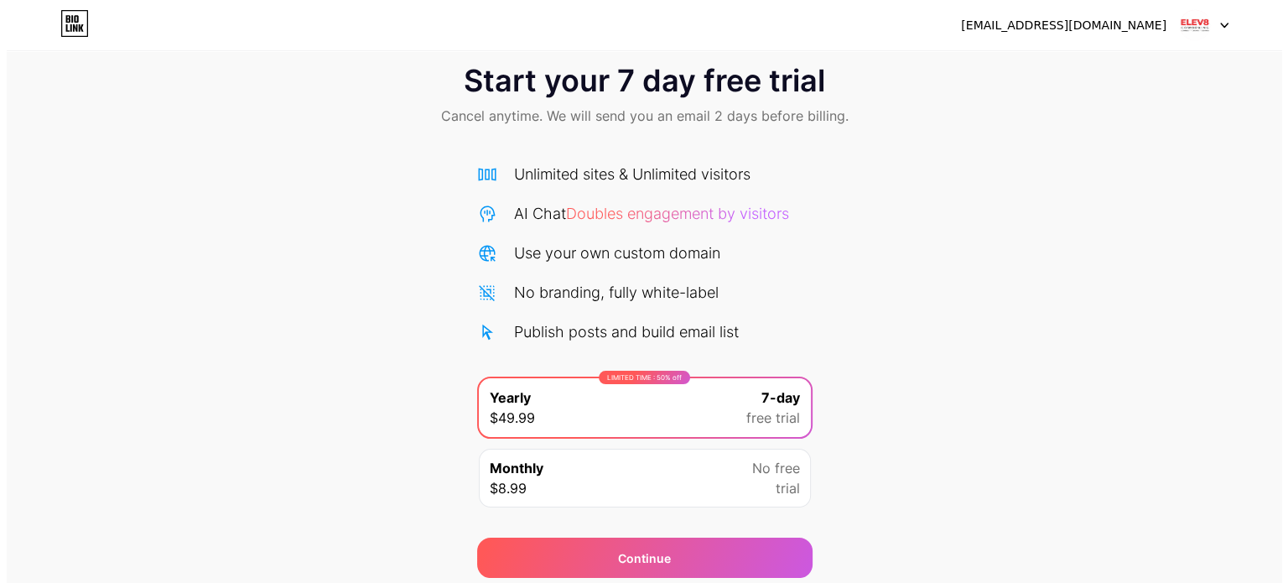
scroll to position [0, 0]
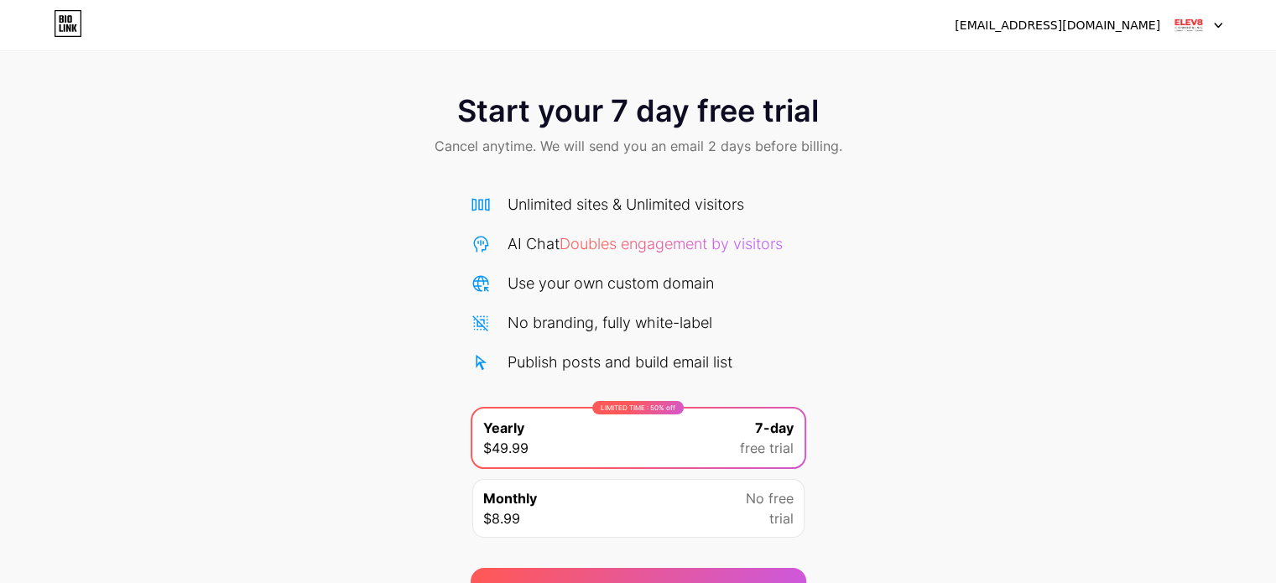
click at [1205, 19] on div at bounding box center [1198, 25] width 49 height 30
click at [1090, 13] on div "[EMAIL_ADDRESS][DOMAIN_NAME]" at bounding box center [1089, 25] width 268 height 30
click at [1087, 23] on div "[EMAIL_ADDRESS][DOMAIN_NAME]" at bounding box center [1058, 26] width 206 height 18
click at [705, 59] on div "Start your 7 day free trial Cancel anytime. We will send you an email 2 days be…" at bounding box center [638, 304] width 1276 height 608
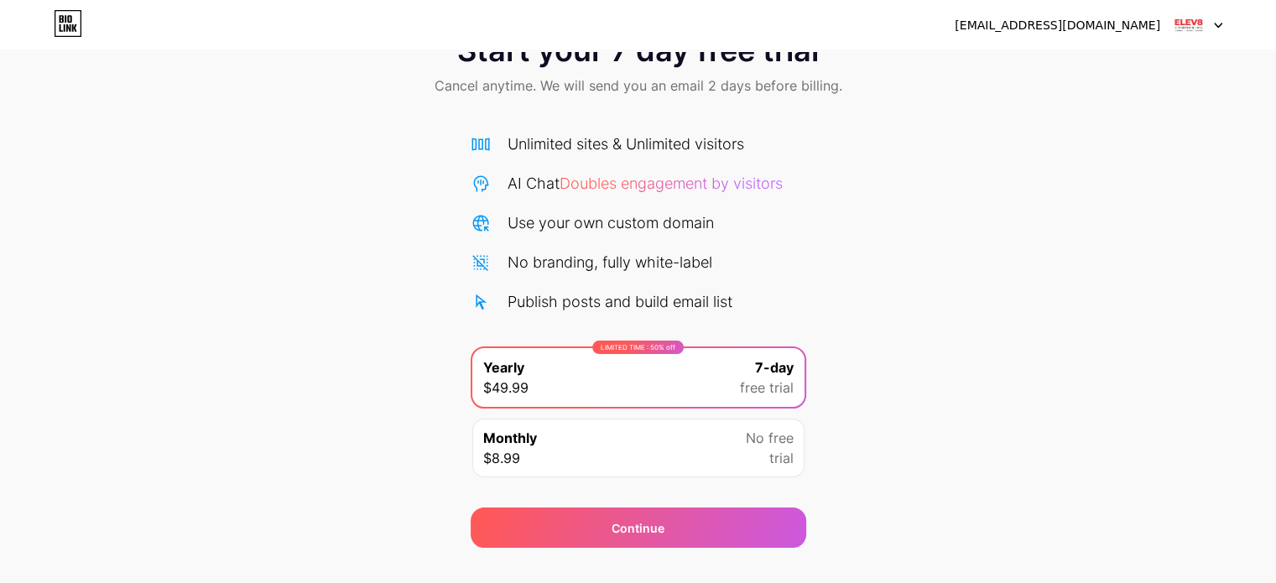
scroll to position [91, 0]
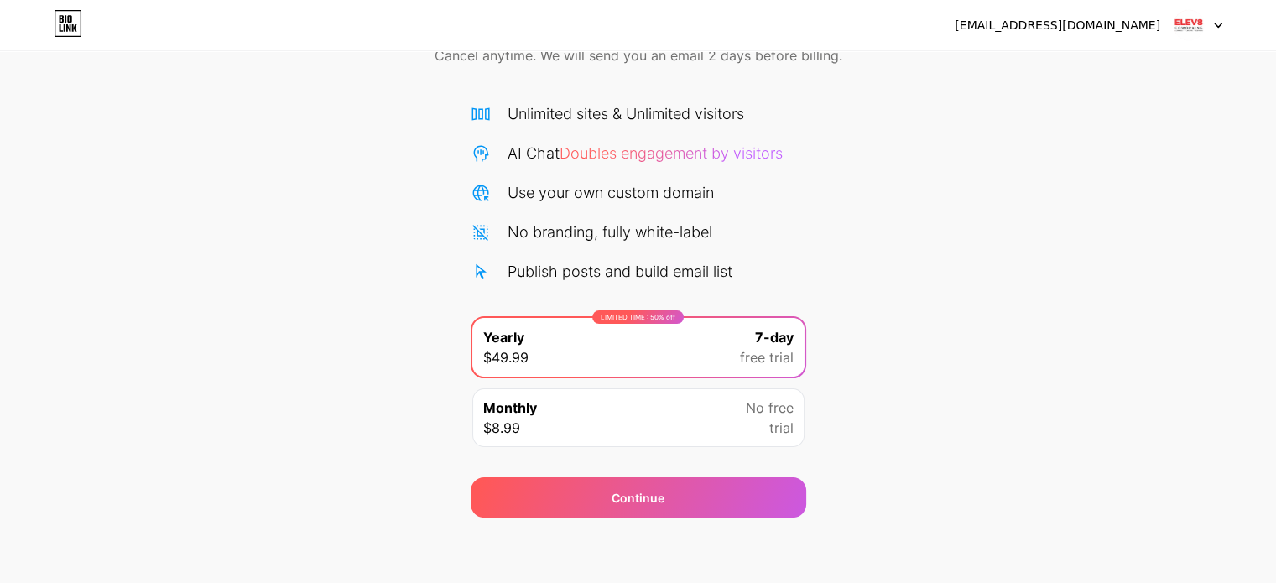
click at [579, 237] on div "No branding, fully white-label" at bounding box center [609, 232] width 205 height 23
click at [605, 144] on span "Doubles engagement by visitors" at bounding box center [670, 153] width 223 height 18
click at [663, 148] on span "Doubles engagement by visitors" at bounding box center [670, 153] width 223 height 18
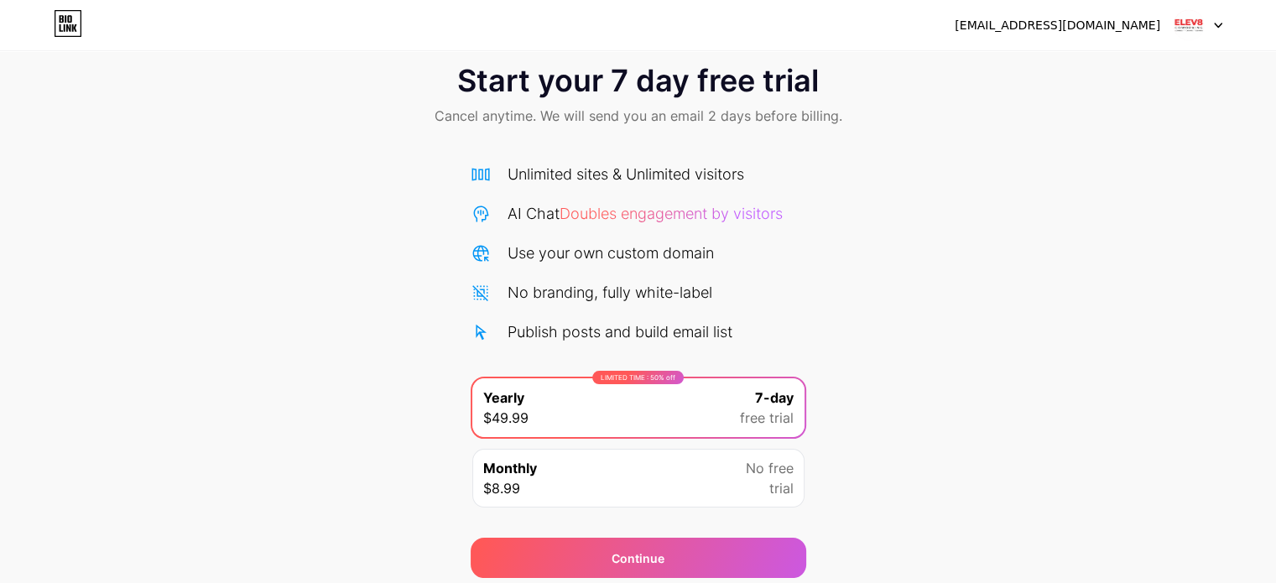
scroll to position [0, 0]
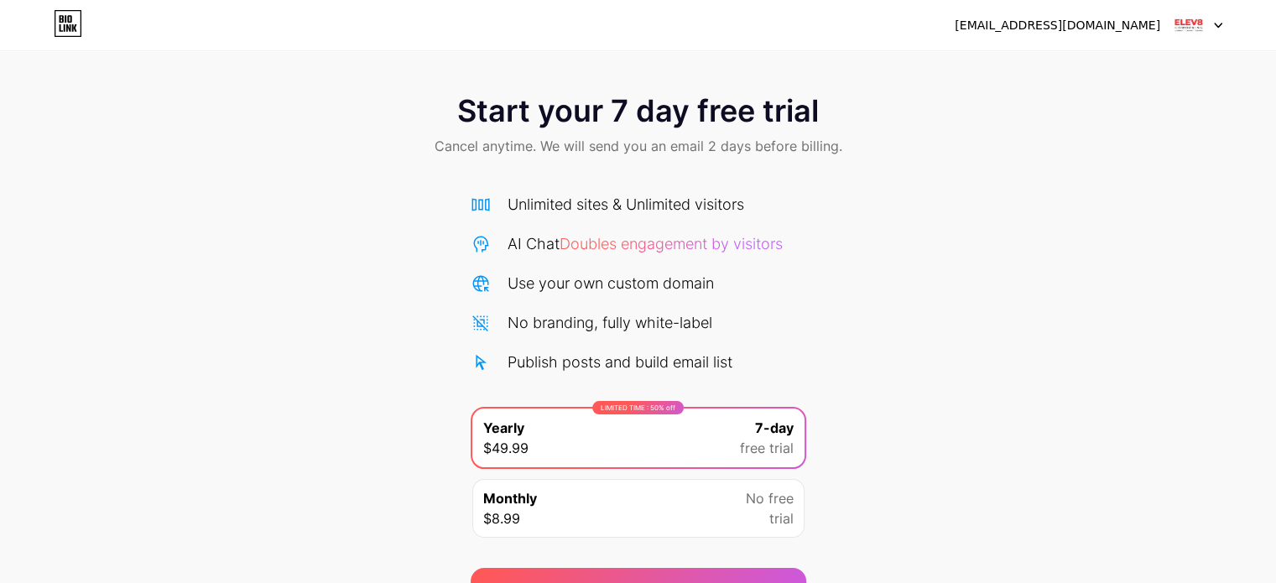
click at [710, 146] on span "Cancel anytime. We will send you an email 2 days before billing." at bounding box center [639, 146] width 408 height 20
click at [611, 130] on div "Start your 7 day free trial Cancel anytime. We will send you an email 2 days be…" at bounding box center [638, 126] width 1276 height 99
drag, startPoint x: 523, startPoint y: 143, endPoint x: 1020, endPoint y: 143, distance: 496.6
click at [1018, 143] on div "Start your 7 day free trial Cancel anytime. We will send you an email 2 days be…" at bounding box center [638, 126] width 1276 height 99
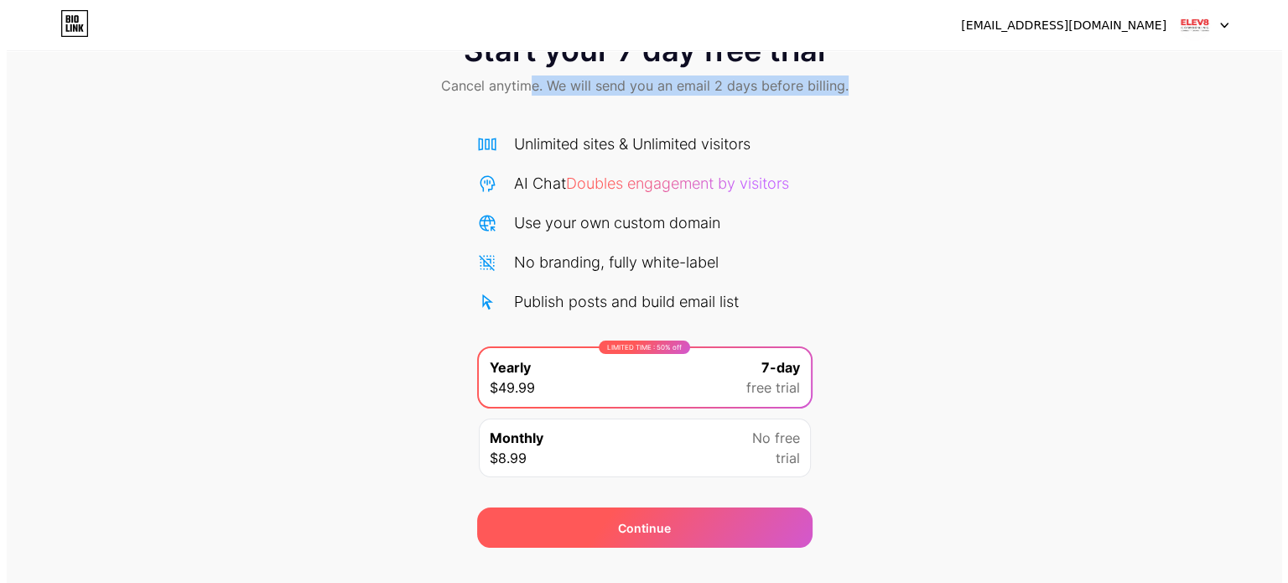
scroll to position [91, 0]
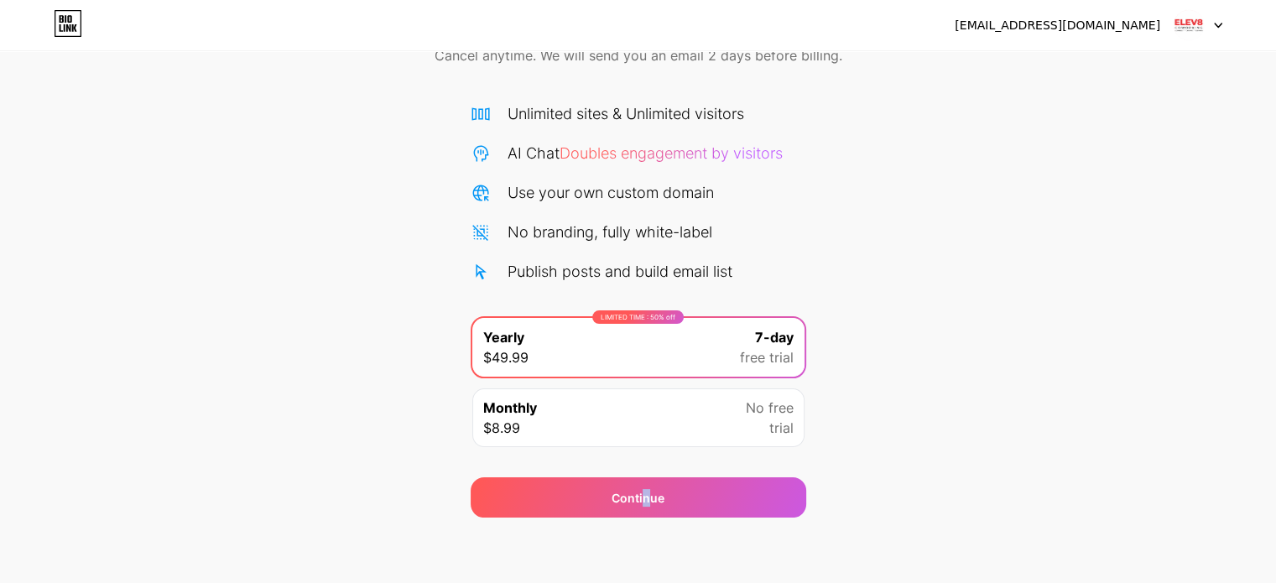
click at [648, 471] on div "Continue" at bounding box center [639, 487] width 336 height 60
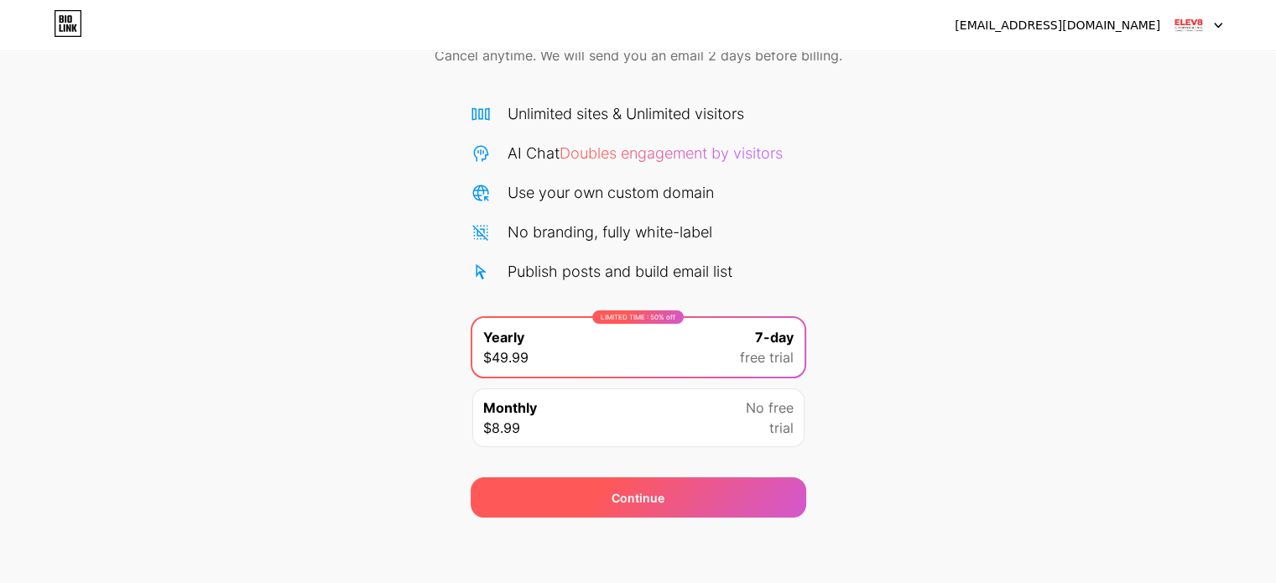
click at [672, 492] on div "Continue" at bounding box center [639, 497] width 336 height 40
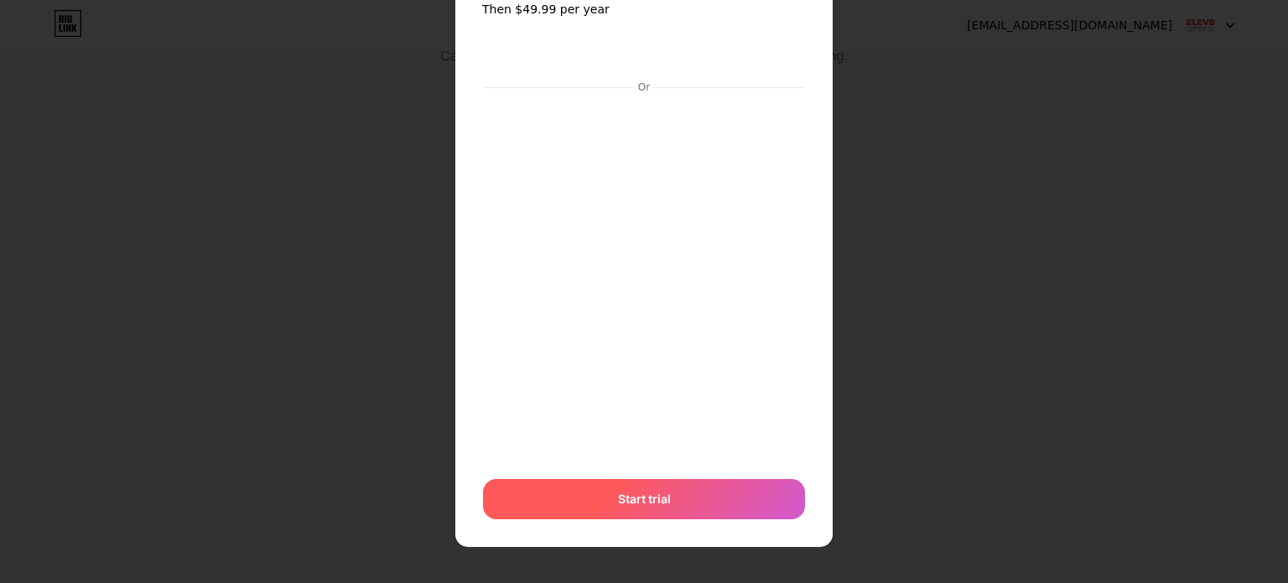
click at [635, 493] on span "Start trial" at bounding box center [644, 499] width 53 height 18
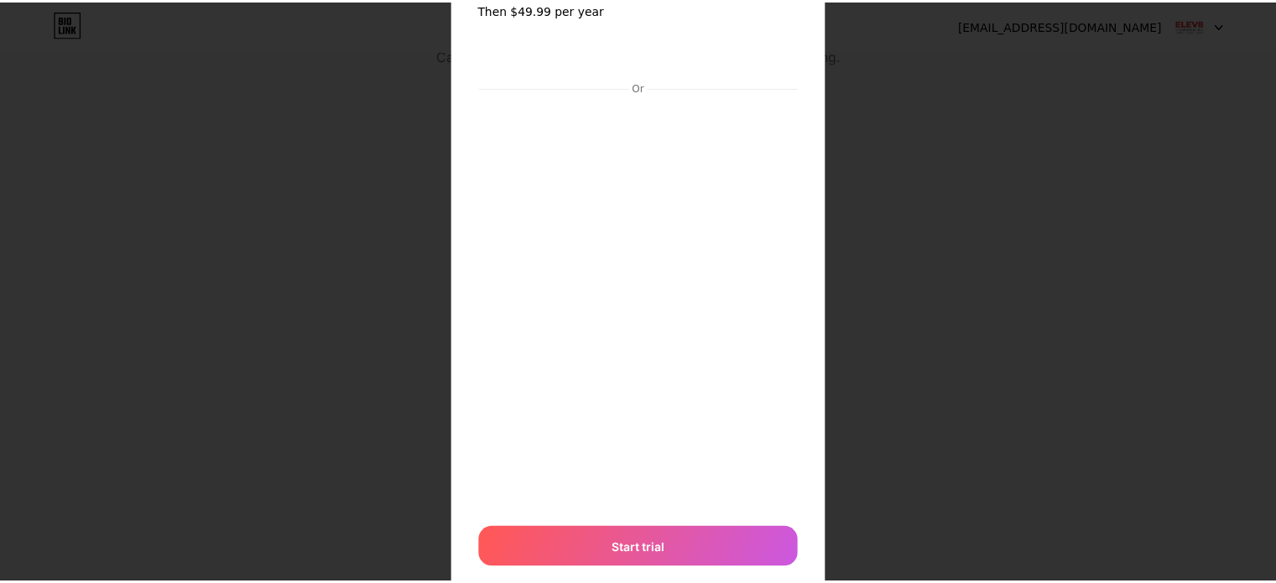
scroll to position [0, 0]
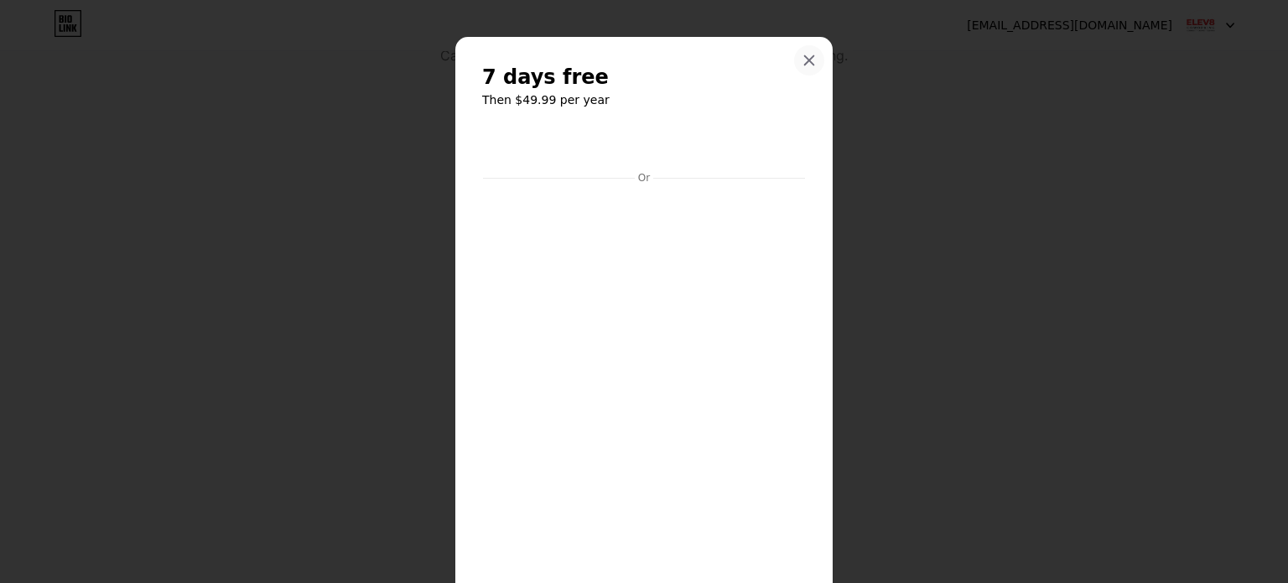
click at [794, 62] on div at bounding box center [809, 60] width 30 height 30
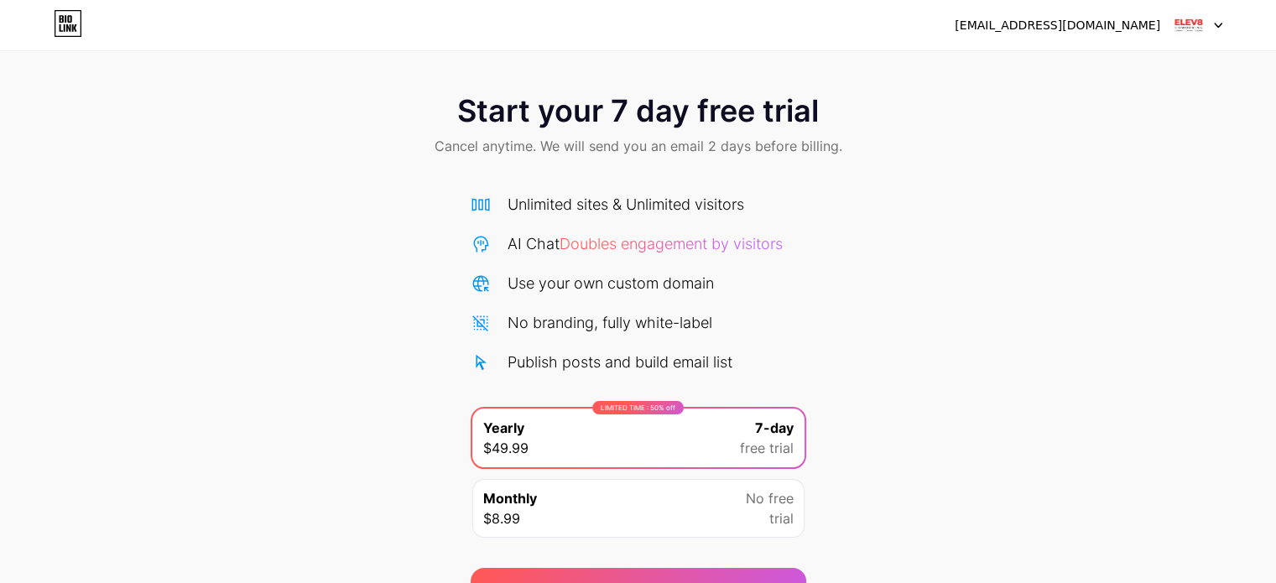
click at [1191, 24] on img at bounding box center [1189, 25] width 32 height 32
click at [1225, 22] on div "[EMAIL_ADDRESS][DOMAIN_NAME] Logout" at bounding box center [638, 25] width 1276 height 30
click at [1218, 23] on icon at bounding box center [1218, 26] width 8 height 6
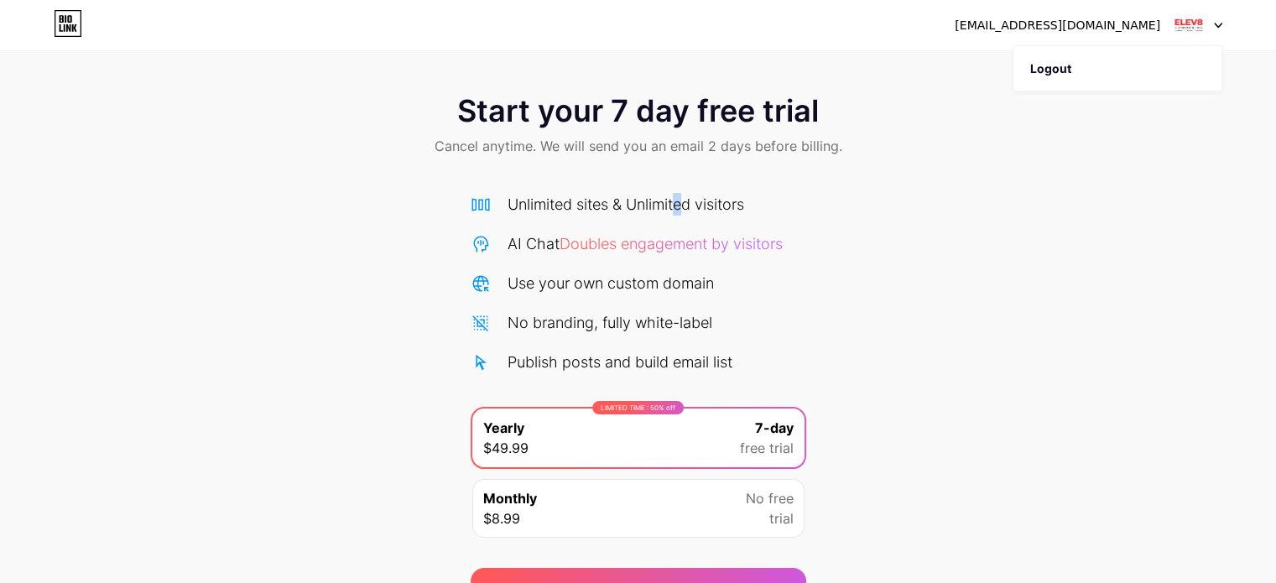
drag, startPoint x: 682, startPoint y: 215, endPoint x: 637, endPoint y: 208, distance: 45.8
click at [679, 216] on div "Unlimited sites & Unlimited visitors AI Chat Doubles engagement by visitors Use…" at bounding box center [639, 283] width 336 height 180
click at [64, 29] on icon at bounding box center [68, 23] width 29 height 27
click at [75, 28] on icon at bounding box center [74, 28] width 5 height 8
